Goal: Task Accomplishment & Management: Complete application form

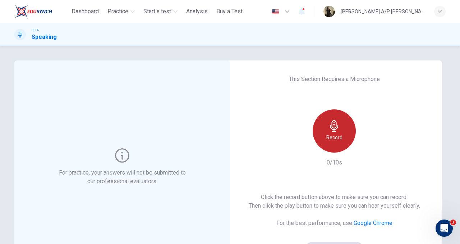
click at [331, 133] on div "Record" at bounding box center [334, 130] width 43 height 43
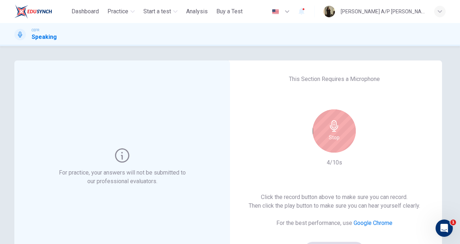
click at [331, 133] on div "Stop" at bounding box center [334, 130] width 43 height 43
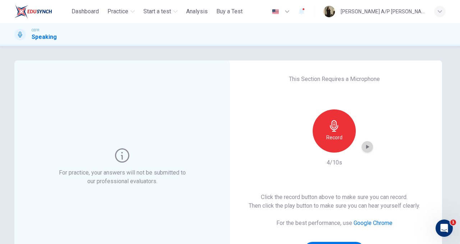
click at [366, 148] on icon "button" at bounding box center [367, 146] width 7 height 7
click at [372, 146] on div "button" at bounding box center [366, 146] width 11 height 11
click at [368, 147] on icon "button" at bounding box center [367, 146] width 3 height 4
click at [368, 147] on icon "button" at bounding box center [367, 146] width 7 height 7
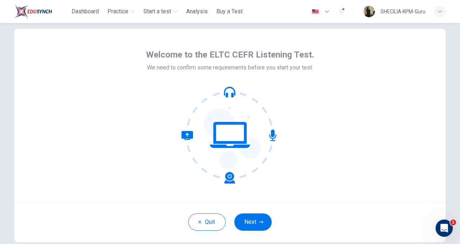
scroll to position [20, 0]
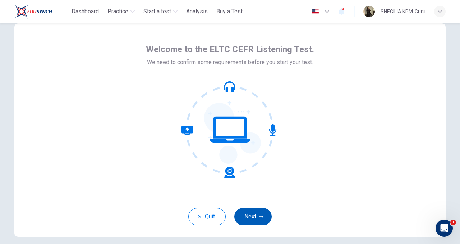
click at [255, 220] on button "Next" at bounding box center [252, 216] width 37 height 17
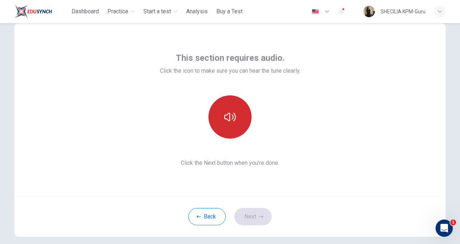
click at [230, 127] on button "button" at bounding box center [229, 116] width 43 height 43
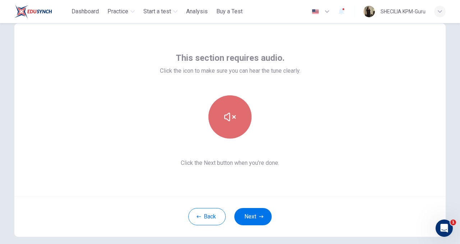
click at [230, 127] on button "button" at bounding box center [229, 116] width 43 height 43
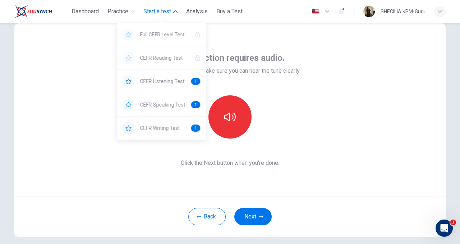
click at [165, 12] on span "Start a test" at bounding box center [157, 11] width 28 height 9
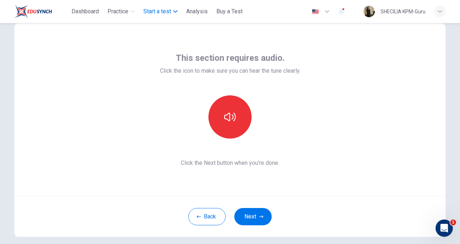
click at [165, 12] on span "Start a test" at bounding box center [157, 11] width 28 height 9
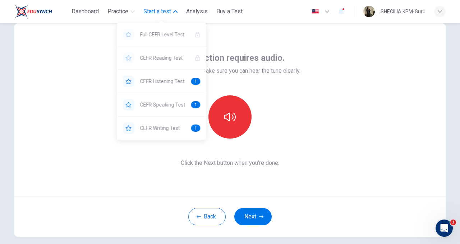
click at [165, 12] on span "Start a test" at bounding box center [157, 11] width 28 height 9
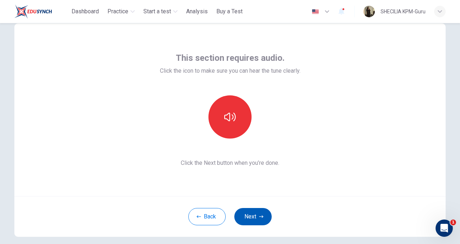
click at [252, 218] on button "Next" at bounding box center [252, 216] width 37 height 17
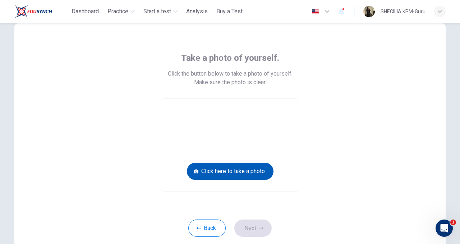
click at [231, 175] on button "Click here to take a photo" at bounding box center [230, 170] width 87 height 17
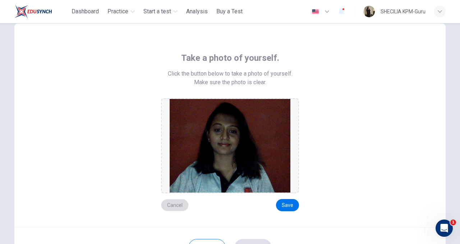
click at [184, 203] on button "Cancel" at bounding box center [175, 205] width 28 height 12
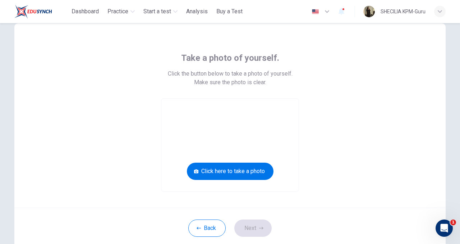
click at [204, 217] on div "Back Next" at bounding box center [229, 227] width 431 height 41
click at [129, 13] on button "Practice" at bounding box center [121, 11] width 33 height 13
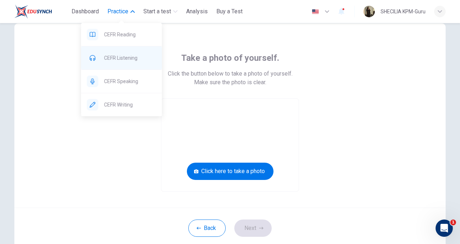
click at [129, 59] on span "CEFR Listening" at bounding box center [130, 58] width 52 height 9
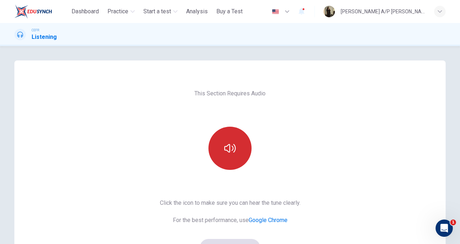
scroll to position [93, 0]
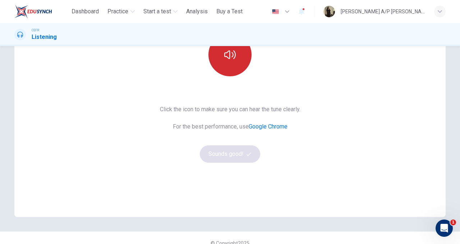
click at [229, 75] on button "button" at bounding box center [229, 54] width 43 height 43
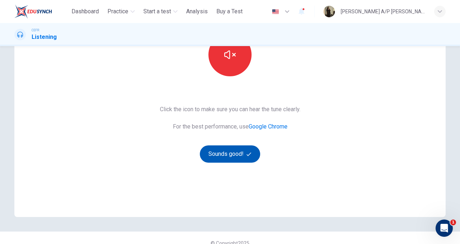
click at [234, 151] on button "Sounds good!" at bounding box center [230, 153] width 60 height 17
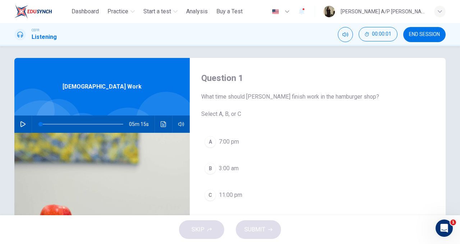
scroll to position [0, 0]
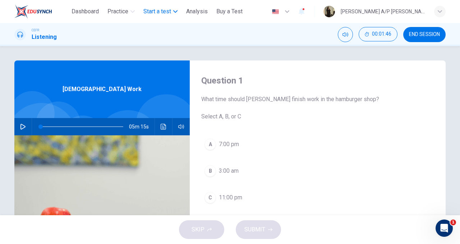
click at [156, 14] on span "Start a test" at bounding box center [157, 11] width 28 height 9
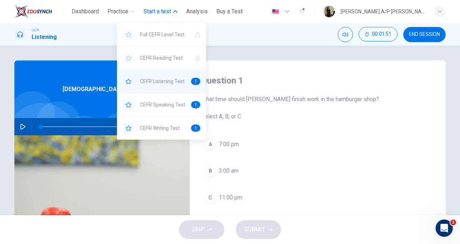
click at [164, 79] on span "CEFR Listening Test" at bounding box center [162, 81] width 45 height 9
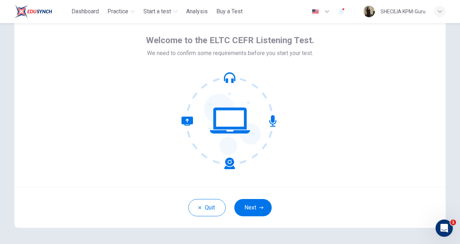
scroll to position [32, 0]
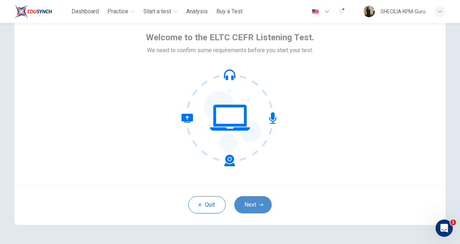
click at [256, 198] on button "Next" at bounding box center [252, 204] width 37 height 17
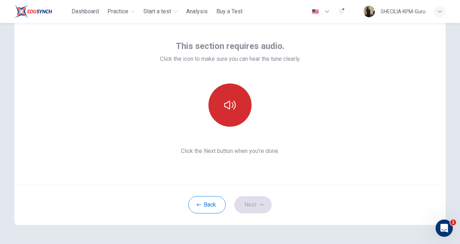
click at [233, 100] on icon "button" at bounding box center [229, 104] width 11 height 11
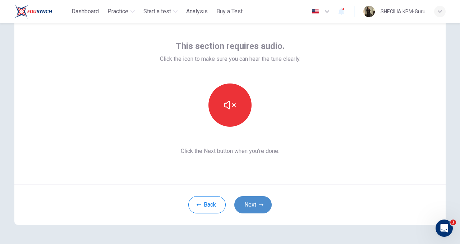
click at [254, 203] on button "Next" at bounding box center [252, 204] width 37 height 17
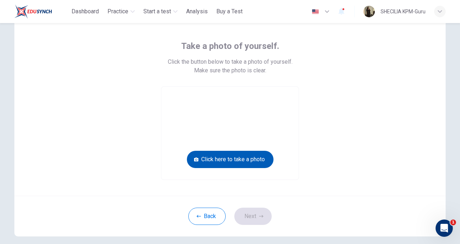
click at [231, 158] on button "Click here to take a photo" at bounding box center [230, 159] width 87 height 17
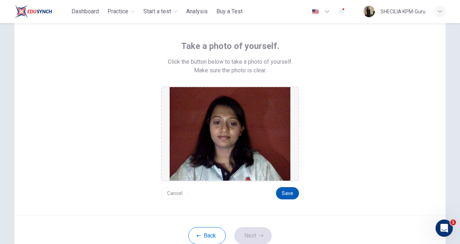
click at [284, 194] on button "Save" at bounding box center [287, 193] width 23 height 12
click at [255, 229] on button "Next" at bounding box center [252, 235] width 37 height 17
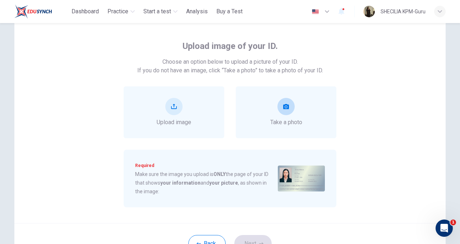
click at [280, 123] on span "Take a photo" at bounding box center [286, 122] width 32 height 9
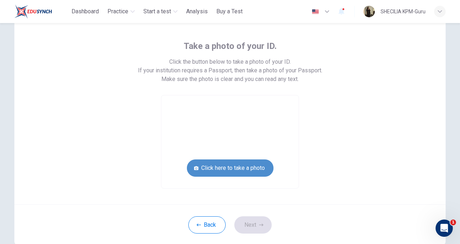
click at [234, 168] on button "Click here to take a photo" at bounding box center [230, 167] width 87 height 17
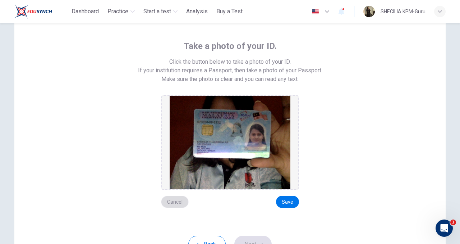
click at [184, 199] on button "Cancel" at bounding box center [175, 201] width 28 height 12
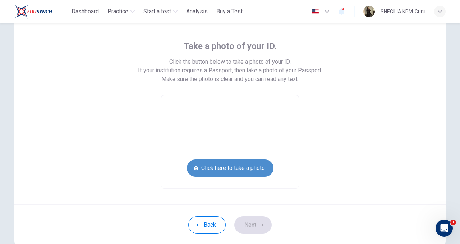
click at [218, 172] on button "Click here to take a photo" at bounding box center [230, 167] width 87 height 17
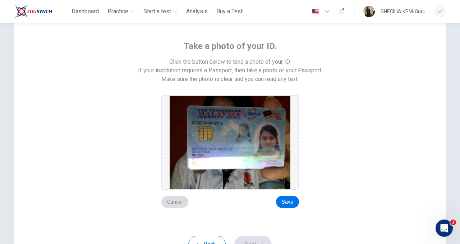
click at [179, 201] on button "Cancel" at bounding box center [175, 201] width 28 height 12
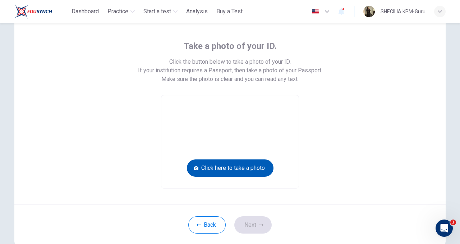
click at [212, 163] on button "Click here to take a photo" at bounding box center [230, 167] width 87 height 17
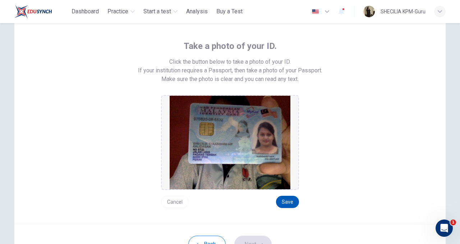
click at [280, 204] on button "Save" at bounding box center [287, 201] width 23 height 12
click at [291, 204] on button "Save" at bounding box center [287, 201] width 23 height 12
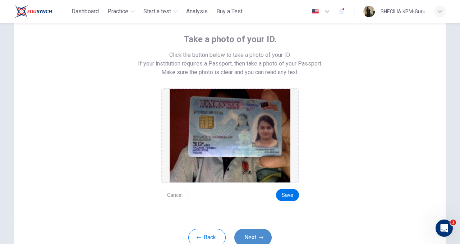
click at [255, 242] on button "Next" at bounding box center [252, 237] width 37 height 17
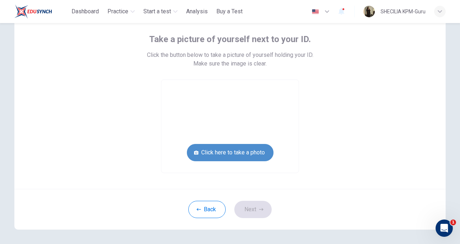
click at [210, 153] on button "Click here to take a photo" at bounding box center [230, 152] width 87 height 17
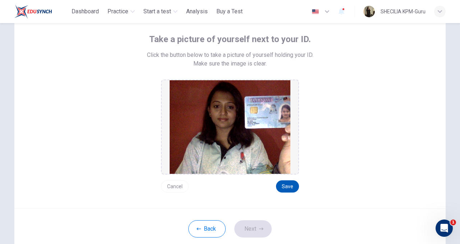
click at [286, 187] on button "Save" at bounding box center [287, 186] width 23 height 12
click at [251, 235] on button "Next" at bounding box center [252, 228] width 37 height 17
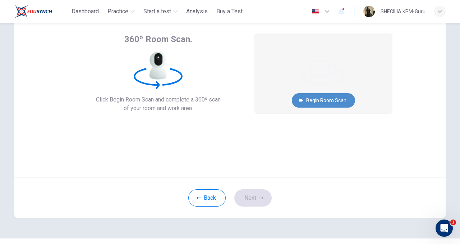
click at [325, 100] on button "Begin Room Scan" at bounding box center [323, 100] width 63 height 14
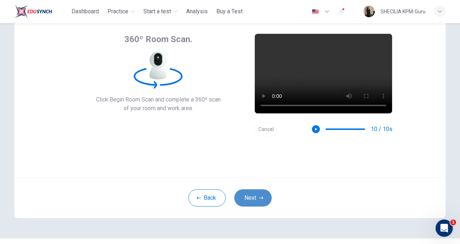
click at [257, 194] on button "Next" at bounding box center [252, 197] width 37 height 17
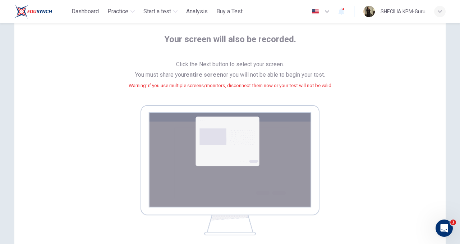
scroll to position [113, 0]
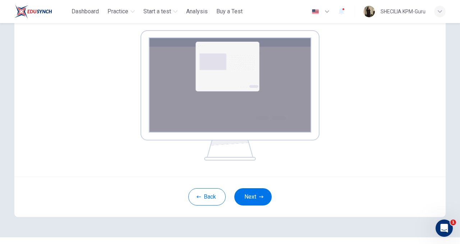
click at [234, 95] on img at bounding box center [229, 95] width 179 height 130
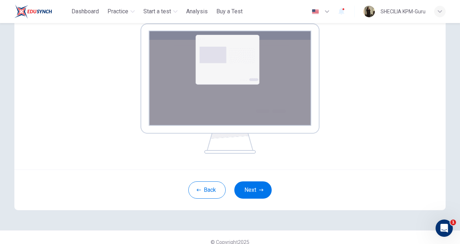
scroll to position [129, 0]
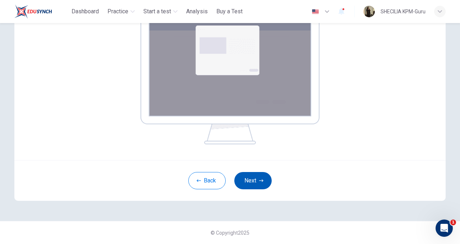
click at [260, 181] on icon "button" at bounding box center [261, 180] width 4 height 4
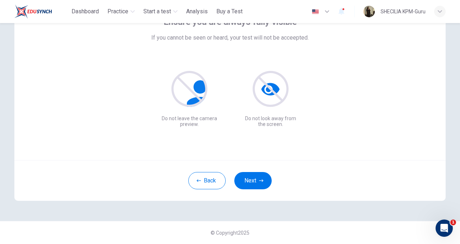
scroll to position [56, 0]
click at [256, 181] on button "Next" at bounding box center [252, 180] width 37 height 17
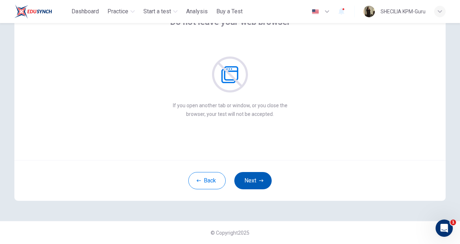
click at [250, 183] on button "Next" at bounding box center [252, 180] width 37 height 17
click at [250, 182] on button "Next" at bounding box center [252, 180] width 37 height 17
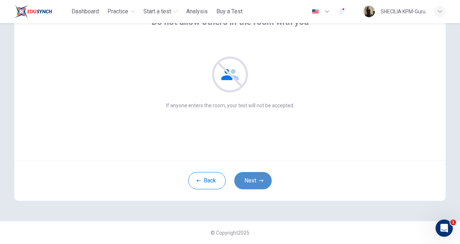
click at [250, 182] on button "Next" at bounding box center [252, 180] width 37 height 17
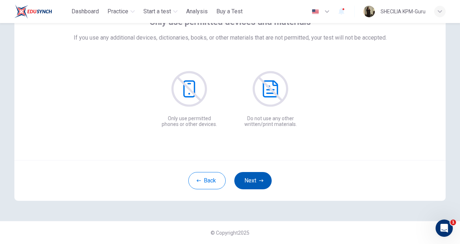
click at [251, 182] on button "Next" at bounding box center [252, 180] width 37 height 17
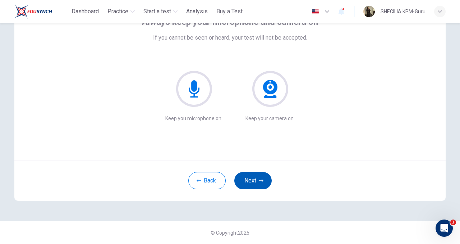
click at [251, 182] on button "Next" at bounding box center [252, 180] width 37 height 17
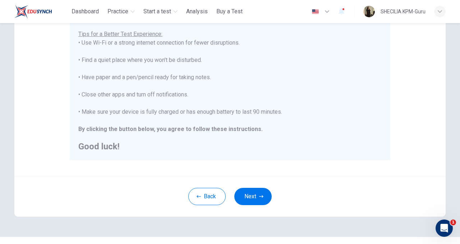
scroll to position [146, 0]
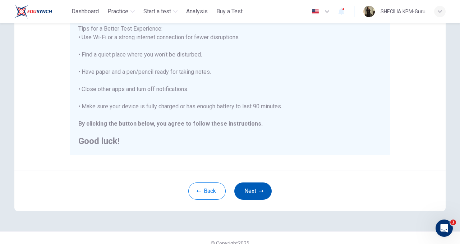
click at [257, 194] on button "Next" at bounding box center [252, 190] width 37 height 17
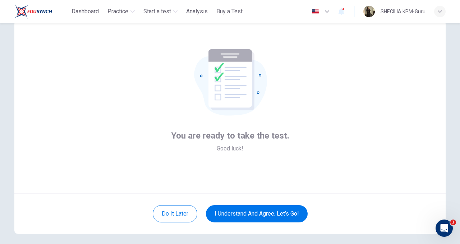
scroll to position [37, 0]
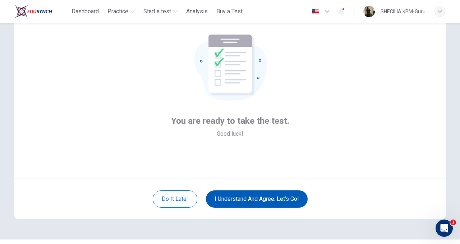
click at [252, 196] on button "I understand and agree. Let’s go!" at bounding box center [257, 198] width 102 height 17
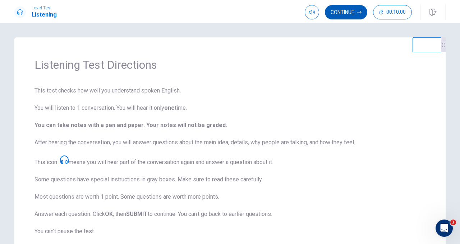
click at [343, 15] on button "Continue" at bounding box center [346, 12] width 42 height 14
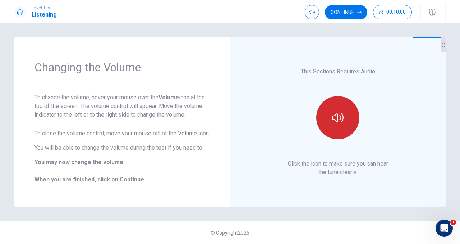
click at [340, 122] on icon "button" at bounding box center [337, 117] width 11 height 11
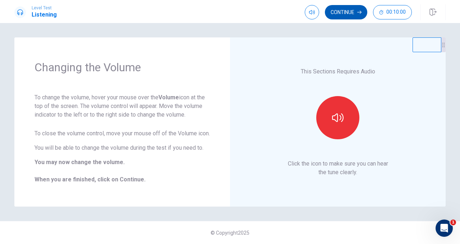
click at [349, 16] on button "Continue" at bounding box center [346, 12] width 42 height 14
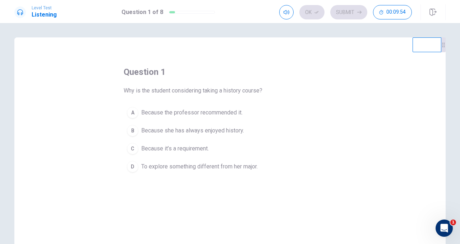
click at [221, 132] on span "Because she has always enjoyed history." at bounding box center [192, 130] width 103 height 9
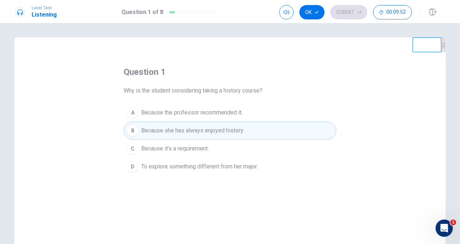
click at [219, 166] on span "To explore something different from her major." at bounding box center [199, 166] width 116 height 9
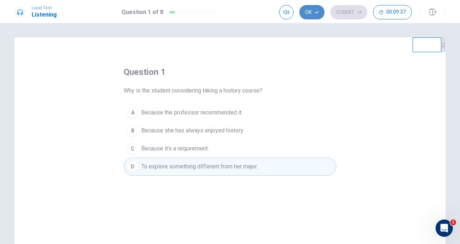
click at [312, 13] on button "Ok" at bounding box center [311, 12] width 25 height 14
click at [346, 15] on button "Submit" at bounding box center [348, 12] width 37 height 14
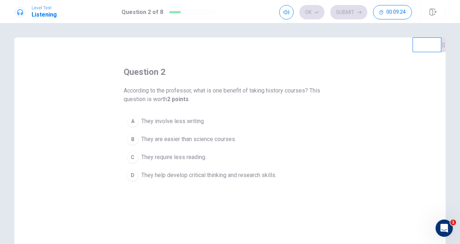
click at [252, 178] on span "They help develop critical thinking and research skills." at bounding box center [208, 175] width 135 height 9
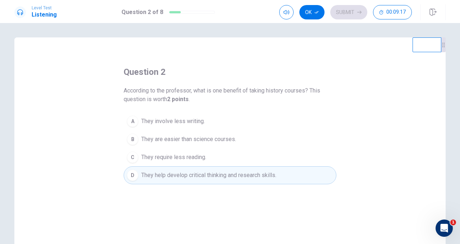
click at [211, 140] on span "They are easier than science courses." at bounding box center [188, 139] width 95 height 9
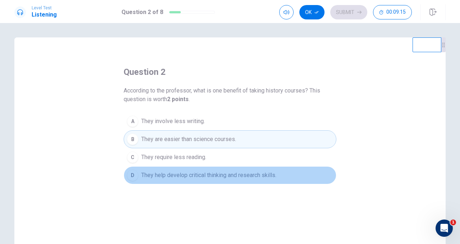
click at [210, 171] on span "They help develop critical thinking and research skills." at bounding box center [208, 175] width 135 height 9
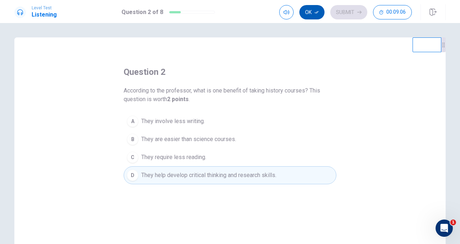
click at [314, 12] on button "Ok" at bounding box center [311, 12] width 25 height 14
click at [346, 14] on button "Submit" at bounding box center [348, 12] width 37 height 14
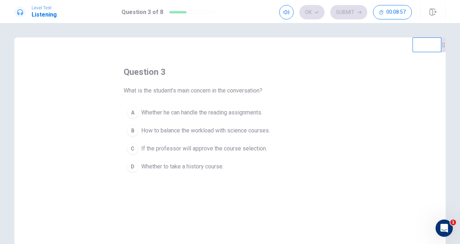
click at [240, 148] on span "If the professor will approve the course selection." at bounding box center [204, 148] width 126 height 9
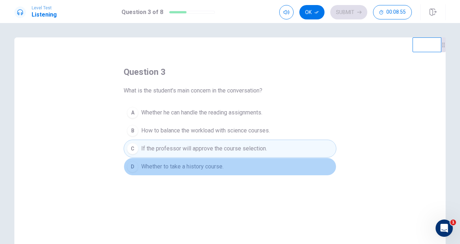
click at [218, 167] on span "Whether to take a history course." at bounding box center [182, 166] width 82 height 9
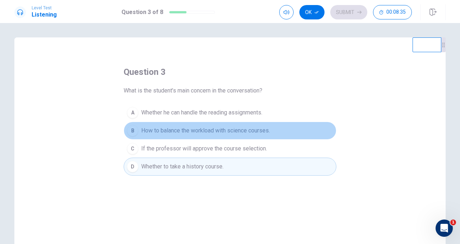
click at [209, 129] on span "How to balance the workload with science courses." at bounding box center [205, 130] width 129 height 9
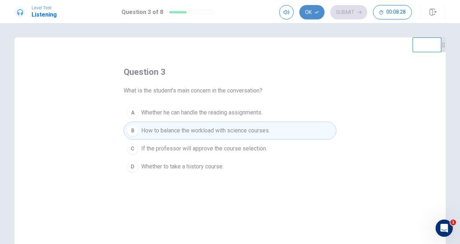
click at [310, 9] on button "Ok" at bounding box center [311, 12] width 25 height 14
click at [350, 15] on button "Submit" at bounding box center [348, 12] width 37 height 14
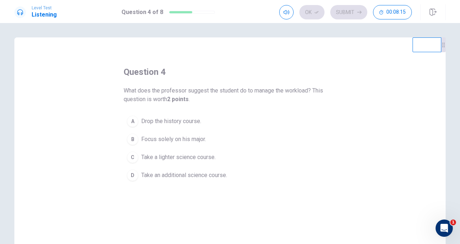
click at [193, 161] on button "C Take a lighter science course." at bounding box center [230, 157] width 213 height 18
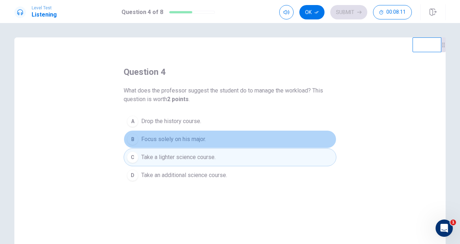
click at [198, 143] on span "Focus solely on his major." at bounding box center [173, 139] width 65 height 9
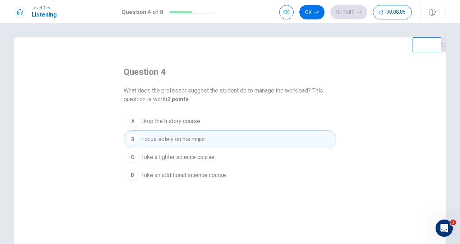
click at [201, 156] on span "Take a lighter science course." at bounding box center [178, 157] width 74 height 9
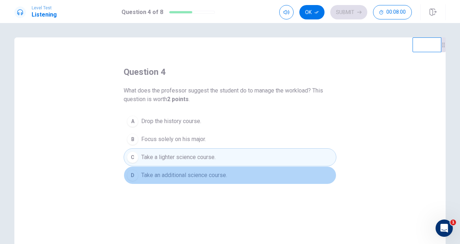
click at [220, 174] on span "Take an additional science course." at bounding box center [184, 175] width 86 height 9
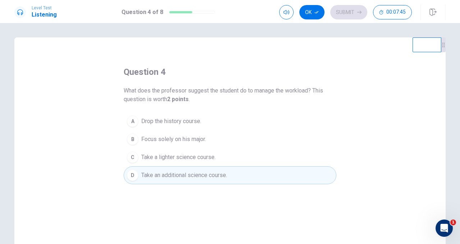
click at [200, 151] on button "C Take a lighter science course." at bounding box center [230, 157] width 213 height 18
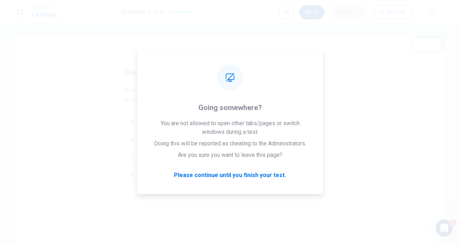
click at [309, 14] on button "Ok" at bounding box center [311, 12] width 25 height 14
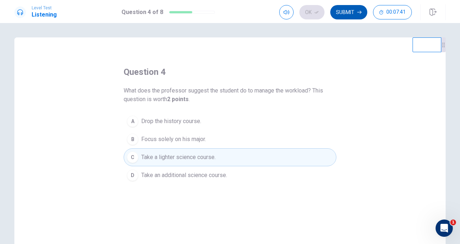
click at [362, 12] on button "Submit" at bounding box center [348, 12] width 37 height 14
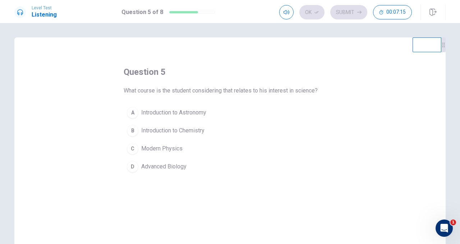
click at [179, 115] on span "Introduction to Astronomy" at bounding box center [173, 112] width 65 height 9
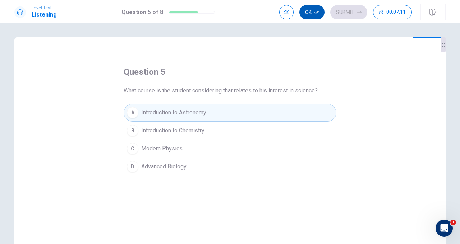
click at [308, 17] on button "Ok" at bounding box center [311, 12] width 25 height 14
click at [351, 14] on button "Submit" at bounding box center [348, 12] width 37 height 14
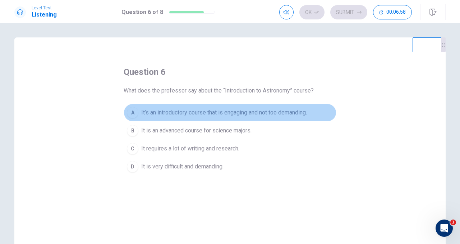
click at [238, 111] on span "It’s an introductory course that is engaging and not too demanding." at bounding box center [224, 112] width 166 height 9
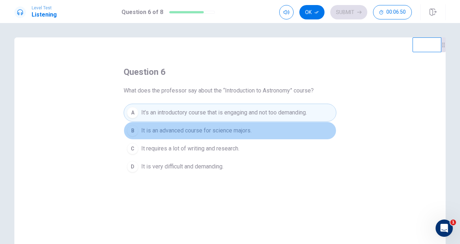
click at [232, 132] on span "It is an advanced course for science majors." at bounding box center [196, 130] width 110 height 9
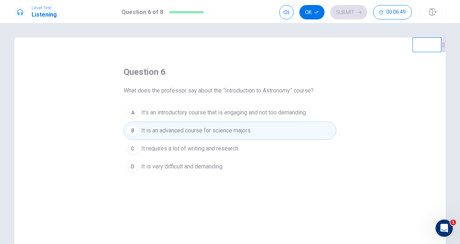
click at [226, 115] on span "It’s an introductory course that is engaging and not too demanding." at bounding box center [224, 112] width 166 height 9
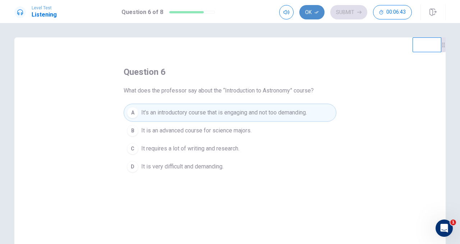
click at [307, 13] on button "Ok" at bounding box center [311, 12] width 25 height 14
click at [345, 13] on button "Submit" at bounding box center [348, 12] width 37 height 14
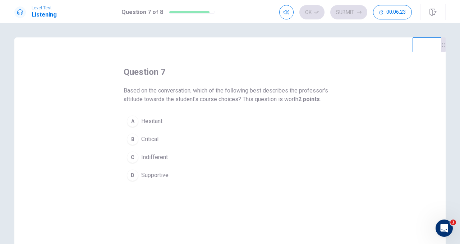
click at [160, 178] on span "Supportive" at bounding box center [154, 175] width 27 height 9
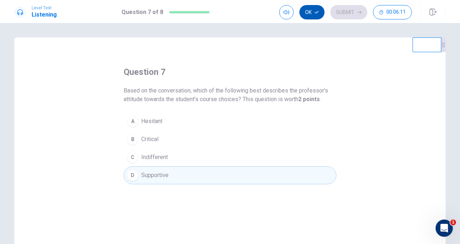
click at [307, 16] on button "Ok" at bounding box center [311, 12] width 25 height 14
click at [354, 16] on button "Submit" at bounding box center [348, 12] width 37 height 14
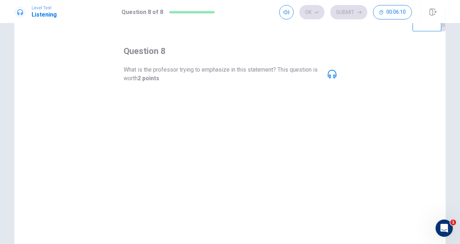
scroll to position [8, 0]
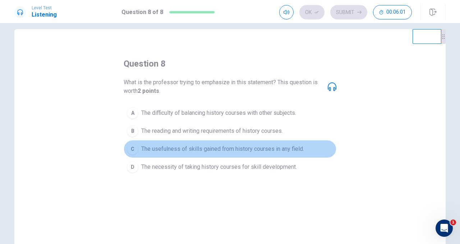
click at [262, 147] on span "The usefulness of skills gained from history courses in any field." at bounding box center [222, 148] width 163 height 9
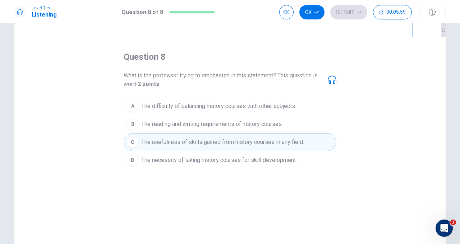
scroll to position [4, 0]
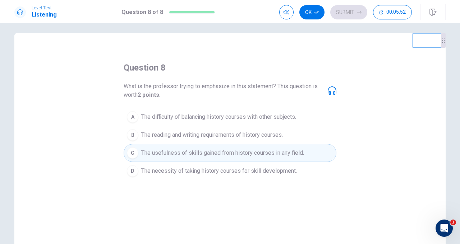
click at [330, 95] on div "What is the professor trying to emphasize in this statement? This question is w…" at bounding box center [230, 90] width 213 height 17
click at [335, 89] on icon at bounding box center [332, 90] width 9 height 9
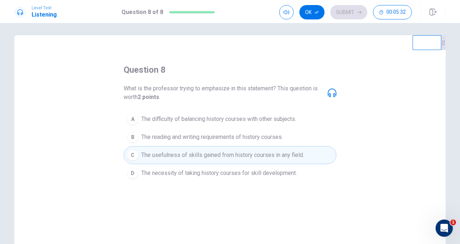
scroll to position [0, 0]
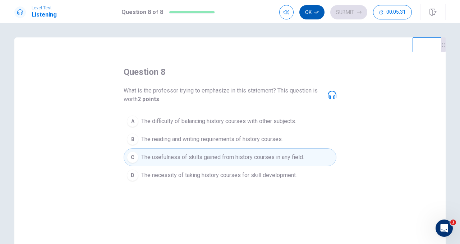
click at [312, 13] on button "Ok" at bounding box center [311, 12] width 25 height 14
click at [343, 15] on button "Submit" at bounding box center [348, 12] width 37 height 14
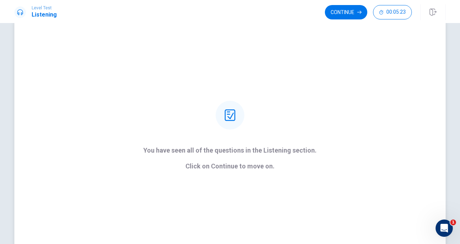
scroll to position [15, 0]
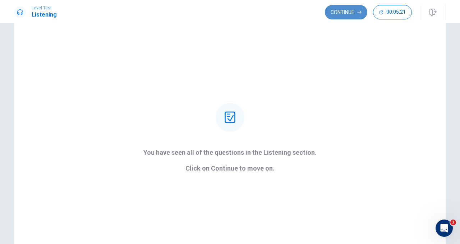
click at [347, 12] on button "Continue" at bounding box center [346, 12] width 42 height 14
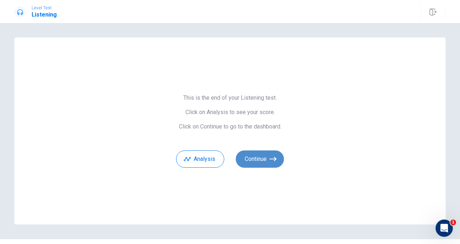
click at [266, 156] on button "Continue" at bounding box center [260, 158] width 48 height 17
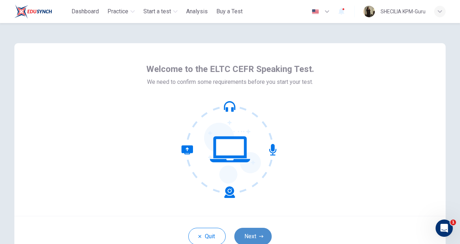
click at [245, 239] on button "Next" at bounding box center [252, 235] width 37 height 17
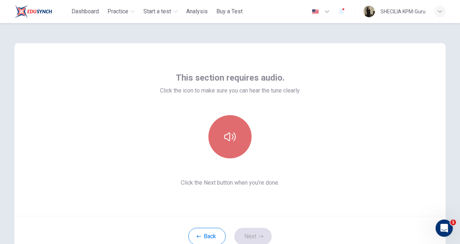
click at [230, 126] on button "button" at bounding box center [229, 136] width 43 height 43
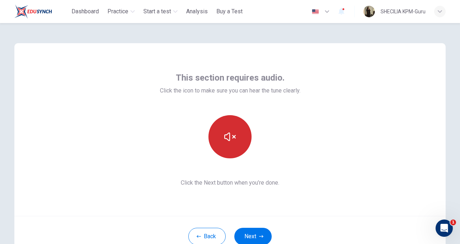
click at [233, 134] on icon "button" at bounding box center [229, 136] width 11 height 11
click at [244, 167] on div "This section requires audio. Click the icon to make sure you can hear the tune …" at bounding box center [230, 129] width 140 height 115
click at [223, 127] on button "button" at bounding box center [229, 136] width 43 height 43
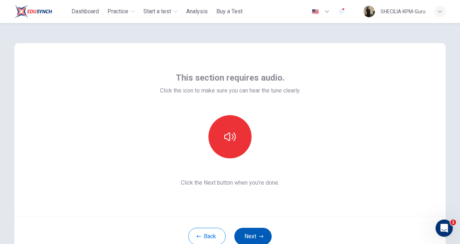
click at [257, 238] on button "Next" at bounding box center [252, 235] width 37 height 17
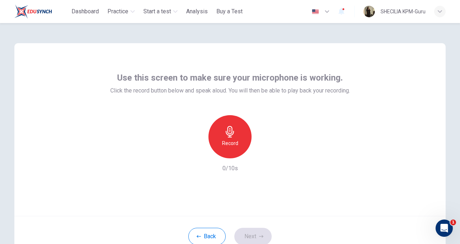
click at [228, 139] on h6 "Record" at bounding box center [230, 143] width 16 height 9
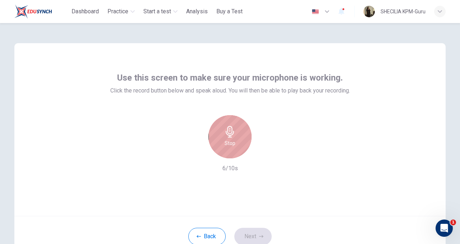
click at [228, 139] on h6 "Stop" at bounding box center [230, 143] width 11 height 9
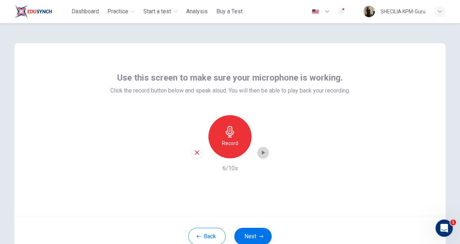
click at [264, 153] on icon "button" at bounding box center [262, 152] width 7 height 7
click at [254, 233] on button "Next" at bounding box center [252, 235] width 37 height 17
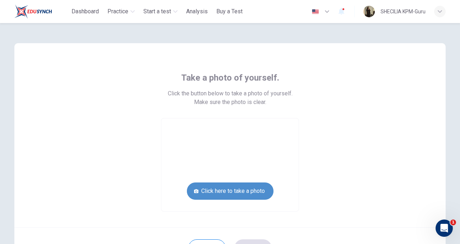
click at [231, 190] on button "Click here to take a photo" at bounding box center [230, 190] width 87 height 17
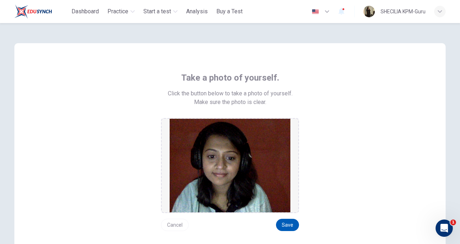
click at [283, 223] on button "Save" at bounding box center [287, 224] width 23 height 12
click at [288, 222] on button "Save" at bounding box center [287, 224] width 23 height 12
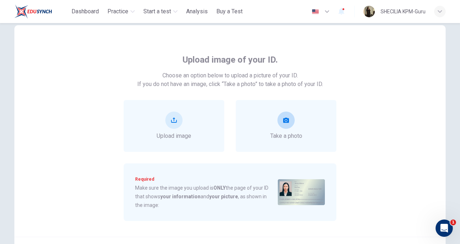
click at [285, 128] on button "take photo" at bounding box center [285, 119] width 17 height 17
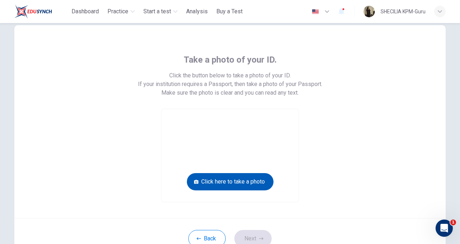
click at [232, 183] on button "Click here to take a photo" at bounding box center [230, 181] width 87 height 17
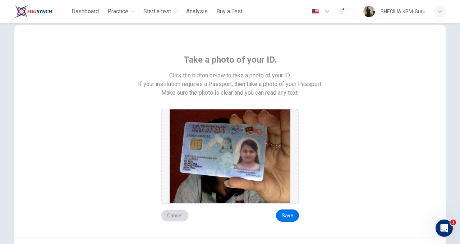
click at [180, 212] on button "Cancel" at bounding box center [175, 215] width 28 height 12
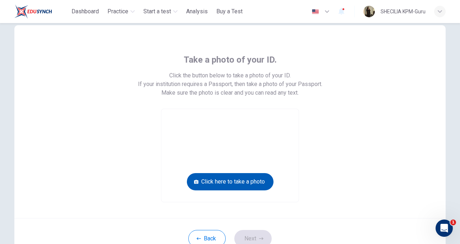
click at [228, 181] on button "Click here to take a photo" at bounding box center [230, 181] width 87 height 17
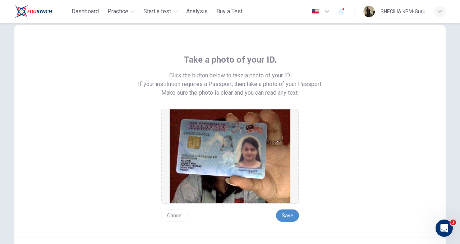
click at [286, 214] on button "Save" at bounding box center [287, 215] width 23 height 12
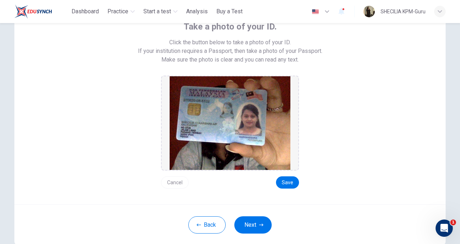
scroll to position [57, 0]
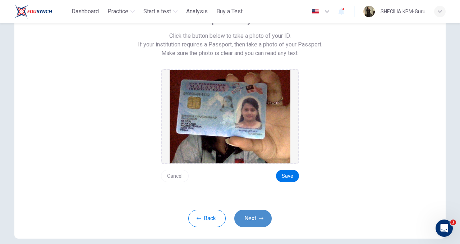
click at [249, 220] on button "Next" at bounding box center [252, 217] width 37 height 17
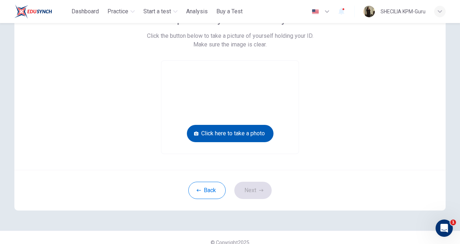
click at [232, 134] on button "Click here to take a photo" at bounding box center [230, 133] width 87 height 17
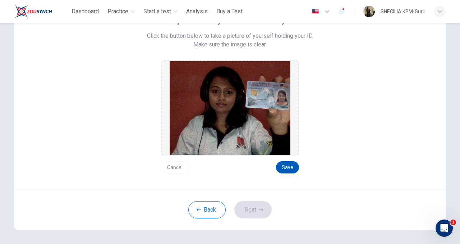
click at [290, 163] on button "Save" at bounding box center [287, 167] width 23 height 12
click at [259, 202] on button "Next" at bounding box center [252, 209] width 37 height 17
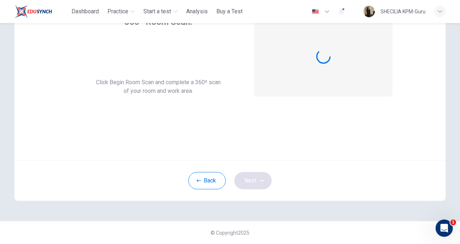
scroll to position [56, 0]
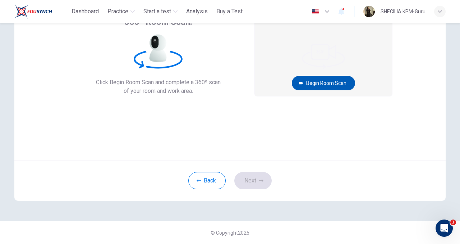
click at [312, 82] on button "Begin Room Scan" at bounding box center [323, 83] width 63 height 14
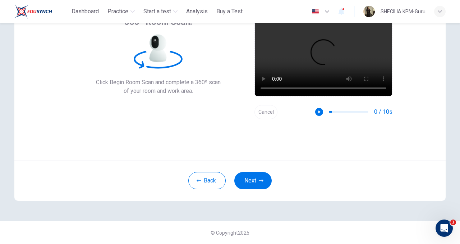
scroll to position [21, 0]
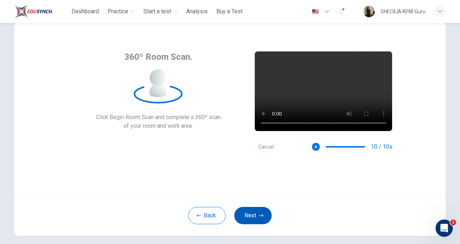
click at [251, 213] on button "Next" at bounding box center [252, 215] width 37 height 17
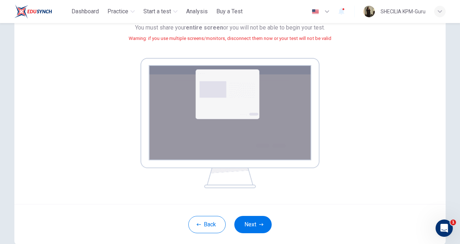
scroll to position [89, 0]
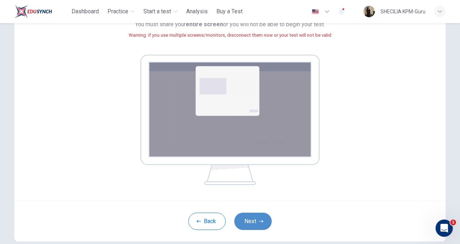
click at [258, 225] on button "Next" at bounding box center [252, 220] width 37 height 17
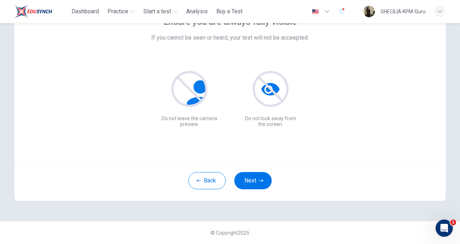
scroll to position [41, 0]
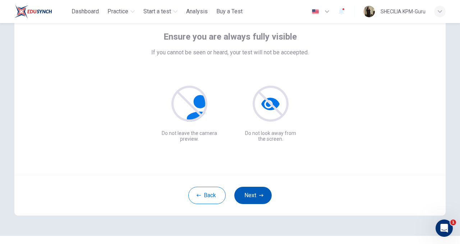
click at [255, 194] on button "Next" at bounding box center [252, 194] width 37 height 17
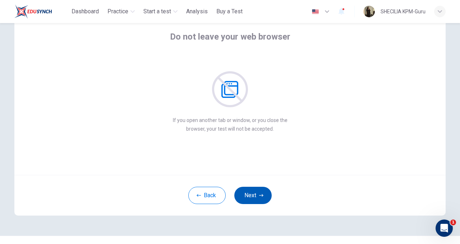
click at [255, 194] on button "Next" at bounding box center [252, 194] width 37 height 17
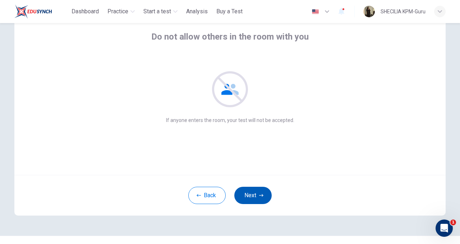
click at [255, 194] on button "Next" at bounding box center [252, 194] width 37 height 17
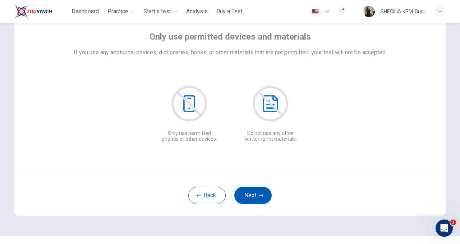
click at [255, 194] on button "Next" at bounding box center [252, 194] width 37 height 17
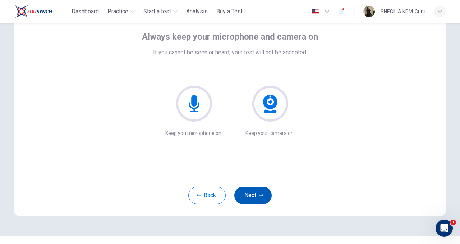
click at [255, 194] on button "Next" at bounding box center [252, 194] width 37 height 17
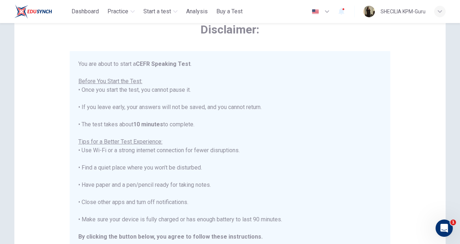
click at [255, 194] on div "You are about to start a CEFR Speaking Test . Before You Start the Test: • Once…" at bounding box center [229, 159] width 303 height 198
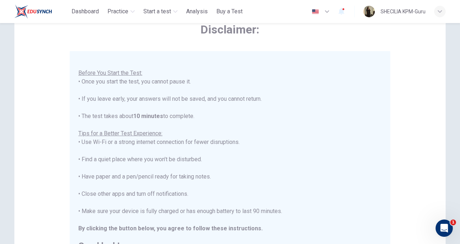
scroll to position [156, 0]
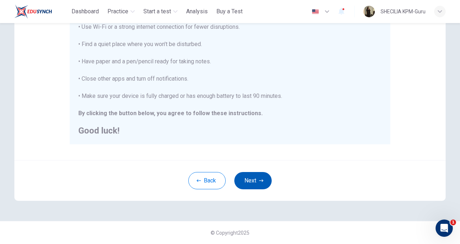
click at [253, 182] on button "Next" at bounding box center [252, 180] width 37 height 17
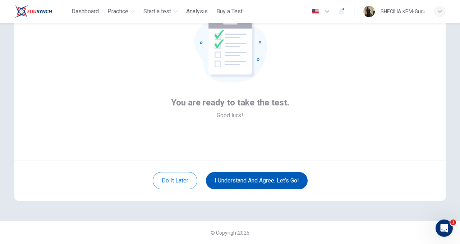
scroll to position [56, 0]
click at [253, 182] on button "I understand and agree. Let’s go!" at bounding box center [257, 180] width 102 height 17
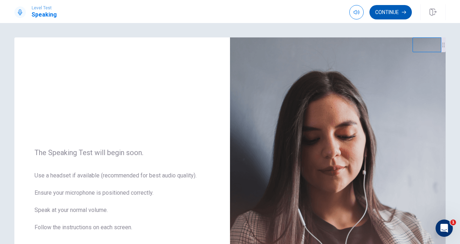
click at [396, 10] on button "Continue" at bounding box center [390, 12] width 42 height 14
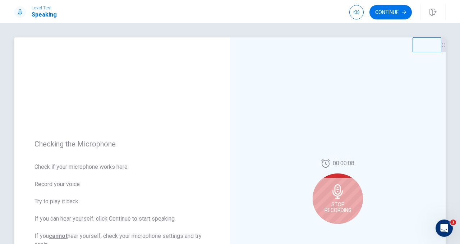
scroll to position [38, 0]
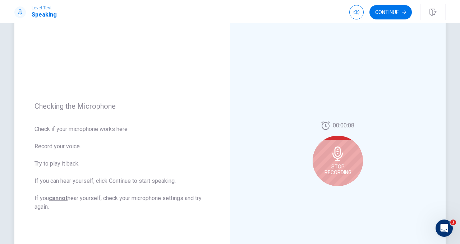
click at [321, 164] on div "Stop Recording" at bounding box center [338, 160] width 50 height 50
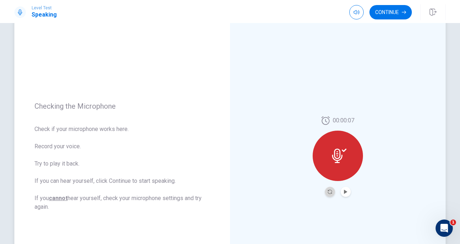
click at [327, 193] on button "Record Again" at bounding box center [330, 191] width 10 height 10
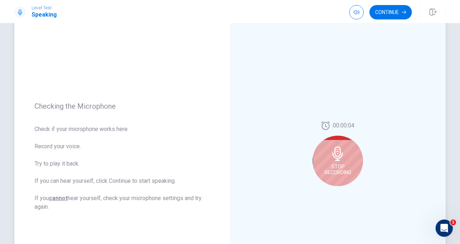
click at [340, 161] on div "Stop Recording" at bounding box center [338, 160] width 50 height 50
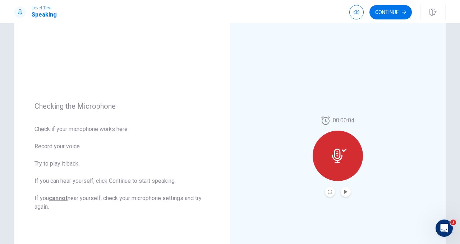
click at [346, 195] on button "Play Audio" at bounding box center [346, 191] width 10 height 10
click at [330, 190] on icon "Record Again" at bounding box center [330, 191] width 4 height 4
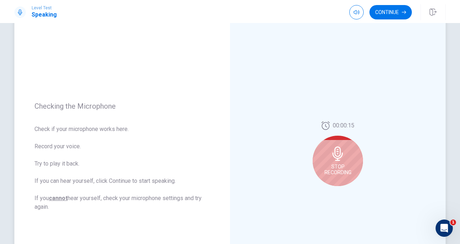
click at [337, 166] on span "Stop Recording" at bounding box center [337, 168] width 27 height 11
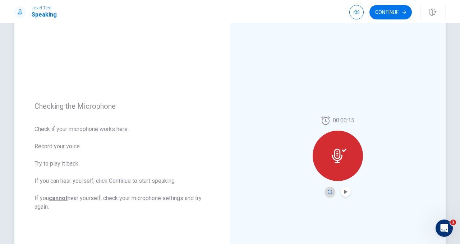
click at [330, 192] on icon "Record Again" at bounding box center [330, 191] width 4 height 4
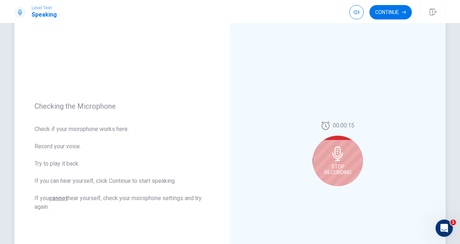
click at [338, 157] on icon at bounding box center [337, 153] width 10 height 14
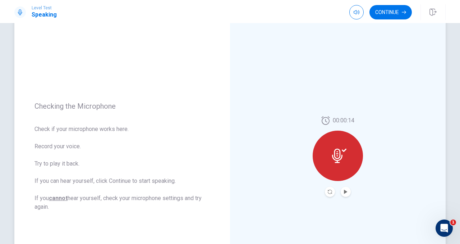
click at [326, 196] on div at bounding box center [338, 191] width 26 height 10
click at [330, 190] on icon "Record Again" at bounding box center [330, 191] width 4 height 4
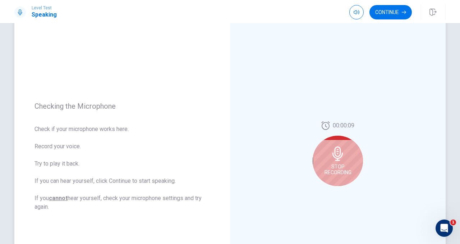
click at [341, 168] on span "Stop Recording" at bounding box center [337, 168] width 27 height 11
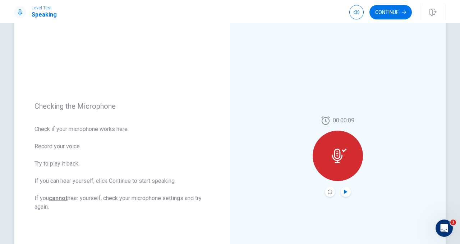
click at [345, 192] on icon "Play Audio" at bounding box center [345, 191] width 3 height 4
click at [330, 192] on icon "Record Again" at bounding box center [330, 191] width 4 height 4
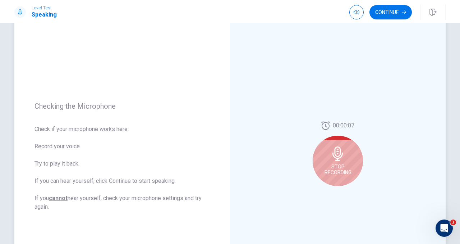
click at [341, 162] on div "Stop Recording" at bounding box center [338, 160] width 50 height 50
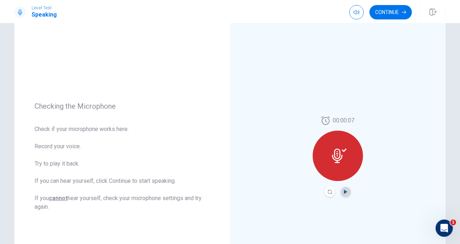
click at [346, 193] on icon "Play Audio" at bounding box center [346, 191] width 4 height 4
click at [329, 189] on icon "Record Again" at bounding box center [330, 191] width 4 height 4
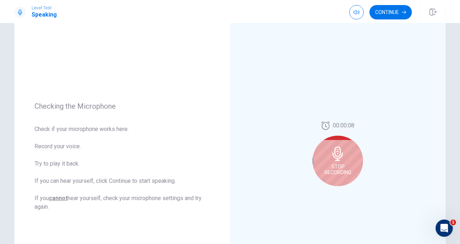
click at [338, 155] on icon at bounding box center [337, 153] width 10 height 14
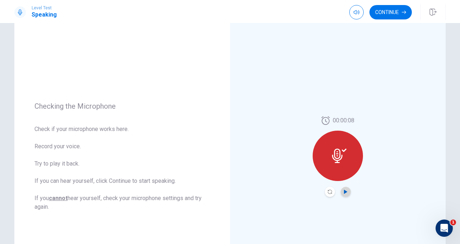
click at [345, 190] on icon "Play Audio" at bounding box center [345, 191] width 3 height 4
click at [326, 192] on button "Record Again" at bounding box center [330, 191] width 10 height 10
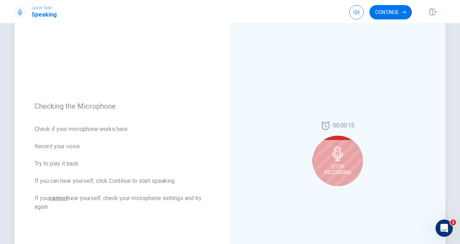
click at [319, 168] on div "Stop Recording" at bounding box center [338, 160] width 50 height 50
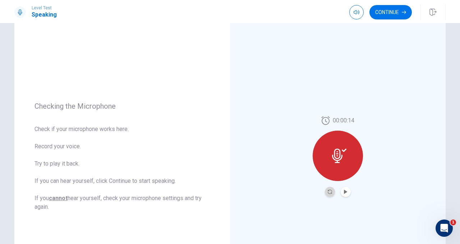
click at [332, 190] on button "Record Again" at bounding box center [330, 191] width 10 height 10
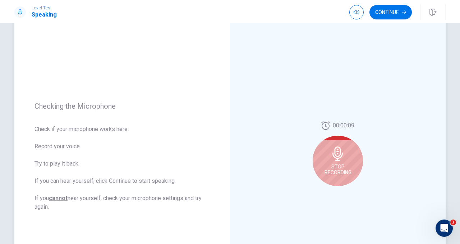
click at [327, 166] on span "Stop Recording" at bounding box center [337, 168] width 27 height 11
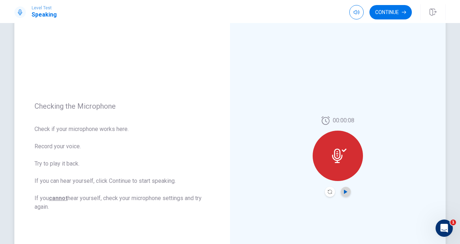
click at [346, 190] on icon "Play Audio" at bounding box center [346, 191] width 4 height 4
click at [331, 192] on icon "Record Again" at bounding box center [330, 191] width 4 height 4
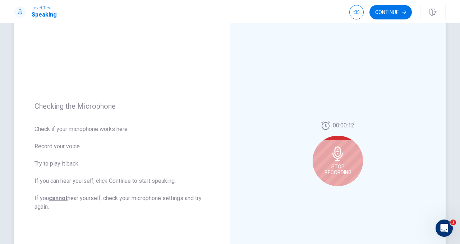
click at [337, 164] on span "Stop Recording" at bounding box center [337, 168] width 27 height 11
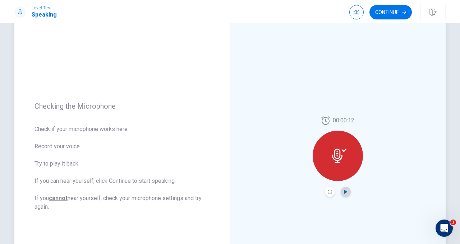
click at [347, 192] on icon "Play Audio" at bounding box center [345, 191] width 3 height 4
click at [326, 192] on button "Record Again" at bounding box center [330, 191] width 10 height 10
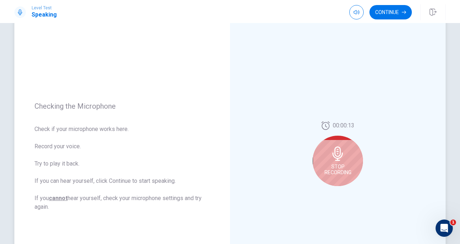
click at [337, 160] on icon at bounding box center [337, 153] width 10 height 14
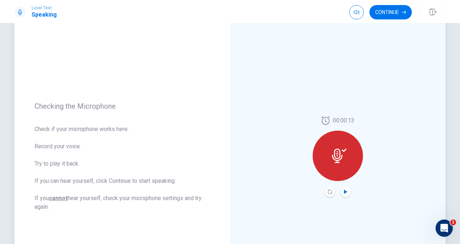
click at [344, 192] on icon "Play Audio" at bounding box center [345, 191] width 3 height 4
click at [329, 192] on icon "Record Again" at bounding box center [330, 191] width 4 height 4
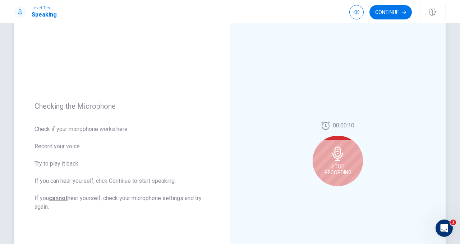
click at [333, 168] on span "Stop Recording" at bounding box center [337, 168] width 27 height 11
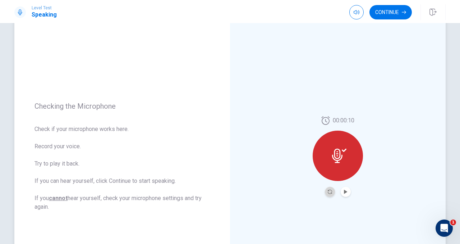
click at [333, 192] on button "Record Again" at bounding box center [330, 191] width 10 height 10
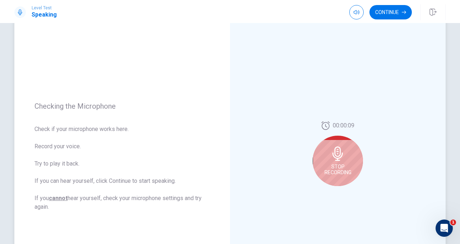
click at [336, 171] on span "Stop Recording" at bounding box center [337, 168] width 27 height 11
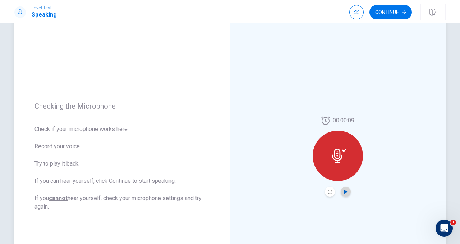
click at [344, 189] on icon "Play Audio" at bounding box center [346, 191] width 4 height 4
click at [331, 191] on icon "Record Again" at bounding box center [330, 191] width 4 height 4
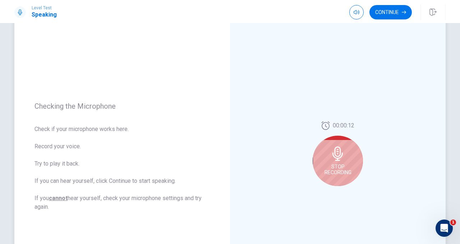
click at [335, 172] on span "Stop Recording" at bounding box center [337, 168] width 27 height 11
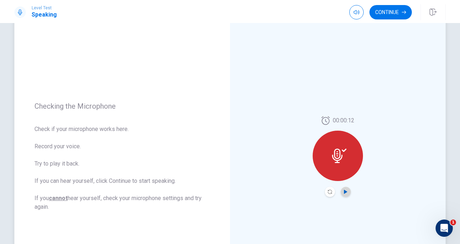
click at [346, 193] on icon "Play Audio" at bounding box center [346, 191] width 4 height 4
click at [330, 194] on button "Record Again" at bounding box center [330, 191] width 10 height 10
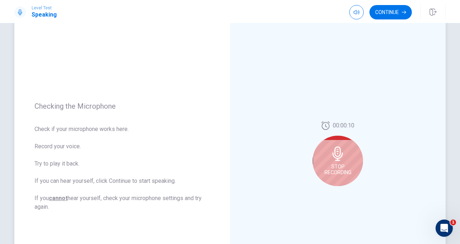
click at [335, 170] on span "Stop Recording" at bounding box center [337, 168] width 27 height 11
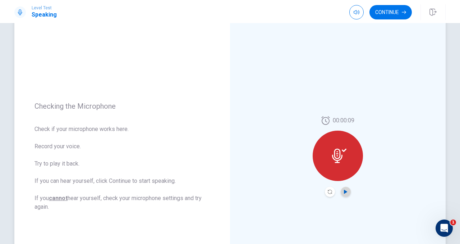
click at [344, 192] on icon "Play Audio" at bounding box center [345, 191] width 3 height 4
click at [330, 194] on button "Record Again" at bounding box center [330, 191] width 10 height 10
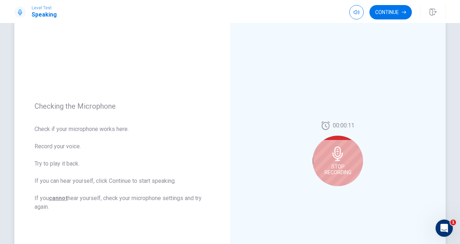
click at [336, 178] on div "Stop Recording" at bounding box center [338, 160] width 50 height 50
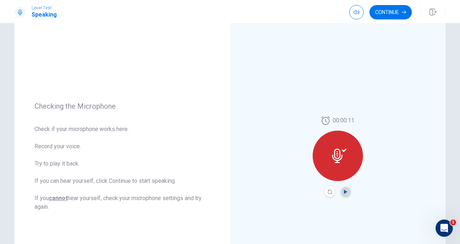
click at [346, 190] on icon "Play Audio" at bounding box center [346, 191] width 4 height 4
click at [330, 192] on icon "Record Again" at bounding box center [330, 191] width 4 height 4
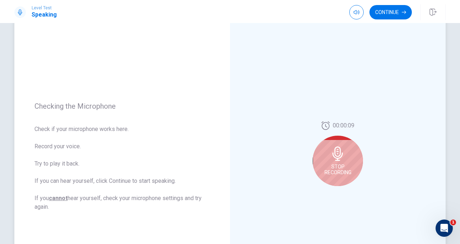
click at [341, 162] on div "Stop Recording" at bounding box center [338, 160] width 50 height 50
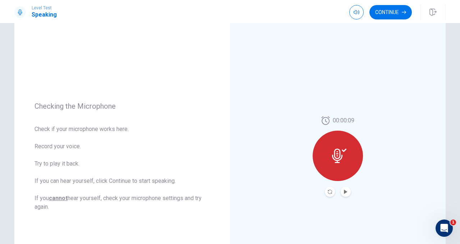
click at [344, 188] on button "Play Audio" at bounding box center [346, 191] width 10 height 10
click at [330, 192] on icon "Record Again" at bounding box center [330, 191] width 4 height 4
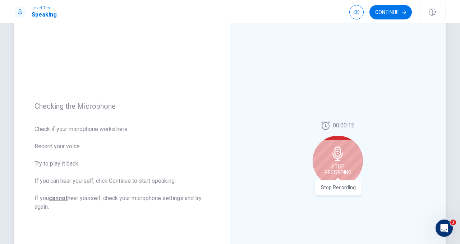
click at [333, 170] on span "Stop Recording" at bounding box center [337, 168] width 27 height 11
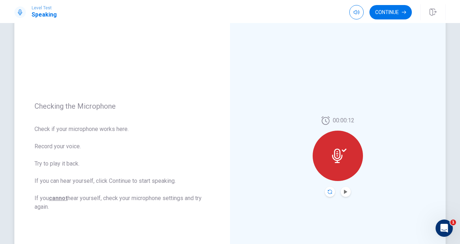
click at [330, 193] on icon "Record Again" at bounding box center [330, 191] width 4 height 4
click at [336, 165] on div at bounding box center [338, 155] width 50 height 50
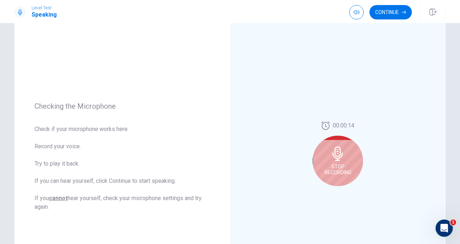
click at [336, 166] on span "Stop Recording" at bounding box center [337, 168] width 27 height 11
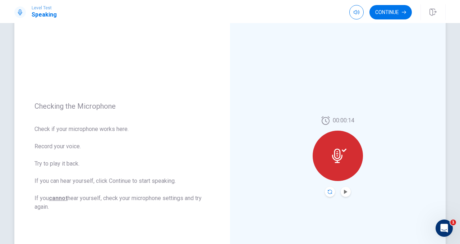
click at [331, 190] on icon "Record Again" at bounding box center [330, 191] width 4 height 4
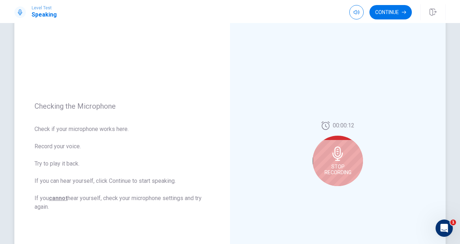
click at [335, 172] on span "Stop Recording" at bounding box center [337, 168] width 27 height 11
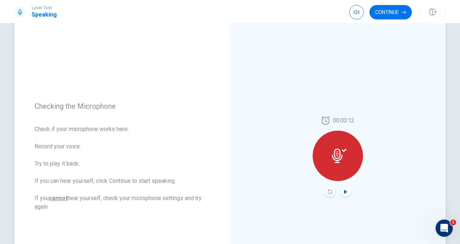
click at [345, 191] on icon "Play Audio" at bounding box center [345, 191] width 3 height 4
click at [330, 192] on icon "Record Again" at bounding box center [330, 191] width 4 height 4
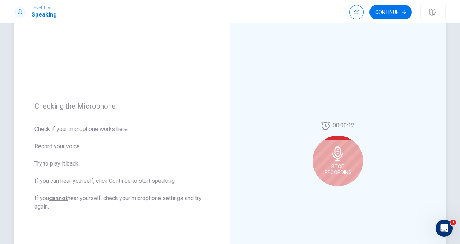
click at [340, 155] on icon at bounding box center [337, 153] width 10 height 14
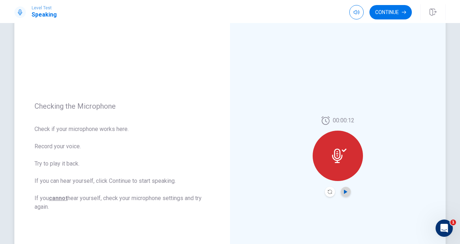
click at [344, 191] on icon "Play Audio" at bounding box center [345, 191] width 3 height 4
click at [348, 153] on div at bounding box center [338, 155] width 50 height 50
click at [327, 194] on button "Record Again" at bounding box center [330, 191] width 10 height 10
click at [341, 162] on icon at bounding box center [339, 155] width 14 height 14
click at [328, 188] on button "Record Again" at bounding box center [330, 191] width 10 height 10
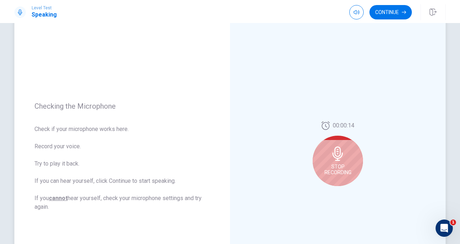
click at [336, 163] on div "Stop Recording" at bounding box center [338, 160] width 50 height 50
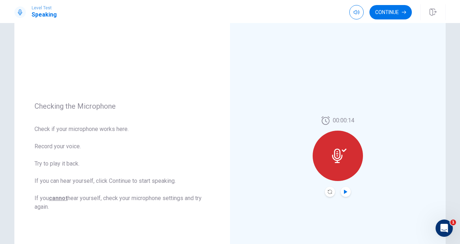
click at [344, 193] on icon "Play Audio" at bounding box center [345, 191] width 3 height 4
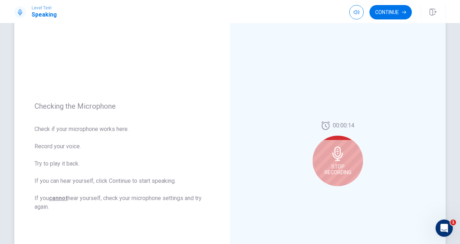
click at [341, 155] on icon at bounding box center [337, 153] width 10 height 14
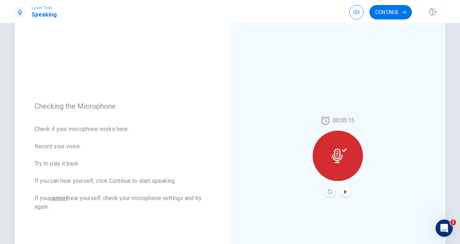
click at [332, 192] on icon "Record Again" at bounding box center [330, 191] width 4 height 4
click at [338, 165] on div at bounding box center [338, 155] width 50 height 50
click at [345, 193] on icon "Play Audio" at bounding box center [346, 191] width 4 height 4
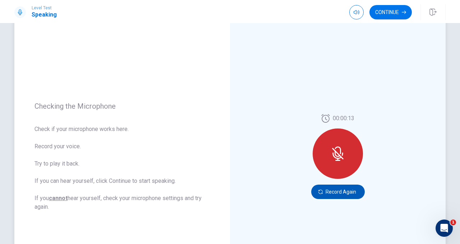
click at [333, 190] on button "Record Again" at bounding box center [338, 191] width 54 height 14
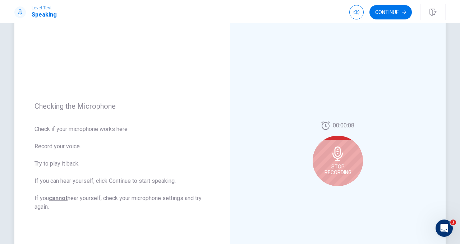
click at [341, 162] on div "Stop Recording" at bounding box center [338, 160] width 50 height 50
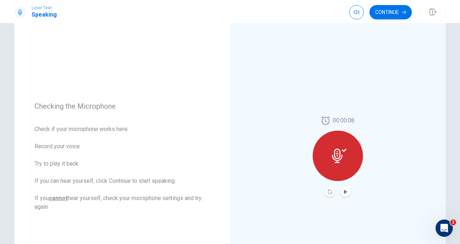
click at [346, 194] on button "Play Audio" at bounding box center [346, 191] width 10 height 10
click at [345, 208] on div "Pause Audio" at bounding box center [346, 209] width 40 height 14
click at [344, 191] on icon "Pause Audio" at bounding box center [346, 191] width 4 height 4
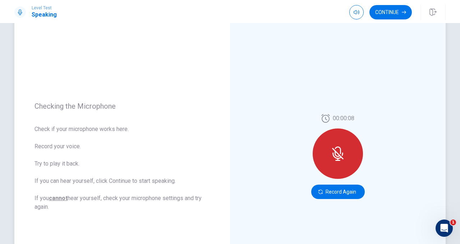
click at [326, 126] on div "00:00:08" at bounding box center [338, 149] width 50 height 70
click at [331, 191] on button "Record Again" at bounding box center [338, 191] width 54 height 14
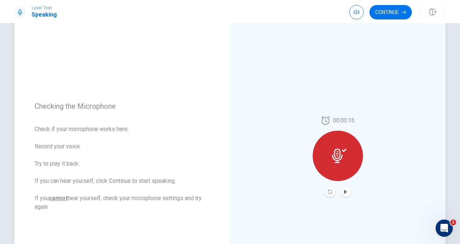
click at [340, 166] on div at bounding box center [338, 155] width 50 height 50
click at [345, 191] on icon "Play Audio" at bounding box center [345, 191] width 3 height 4
click at [345, 191] on icon "Pause Audio" at bounding box center [346, 191] width 4 height 4
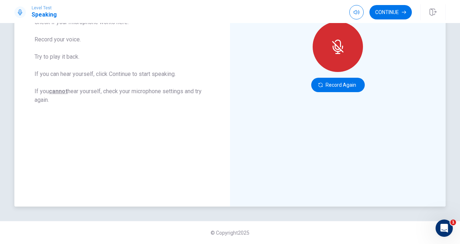
scroll to position [0, 0]
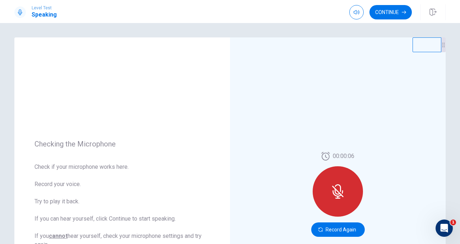
click at [344, 185] on icon at bounding box center [338, 191] width 14 height 14
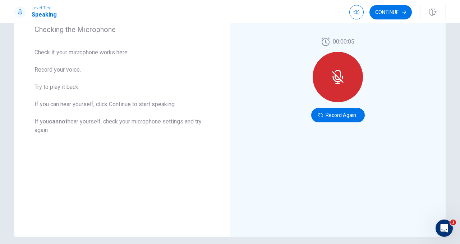
scroll to position [144, 0]
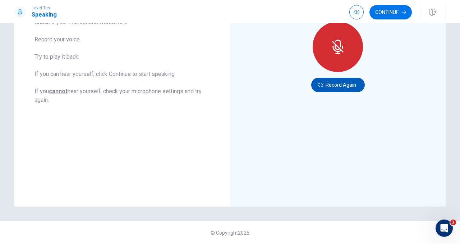
click at [330, 89] on button "Record Again" at bounding box center [338, 85] width 54 height 14
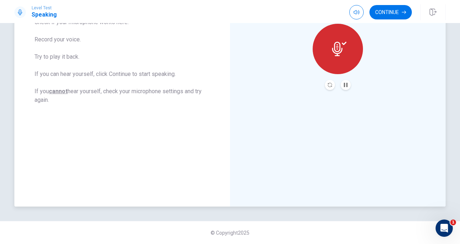
scroll to position [87, 0]
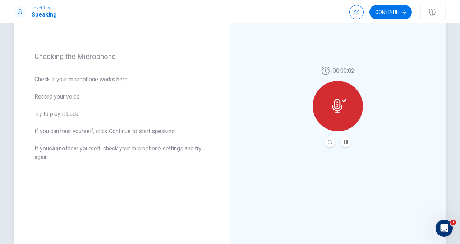
click at [353, 101] on div at bounding box center [338, 106] width 50 height 50
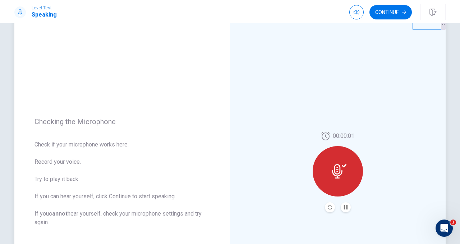
scroll to position [22, 0]
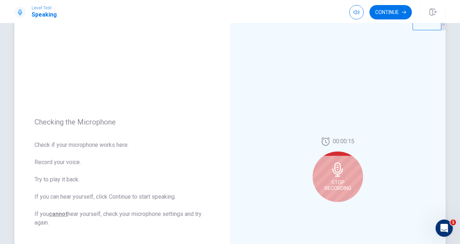
click at [335, 178] on div "Stop Recording" at bounding box center [338, 176] width 50 height 50
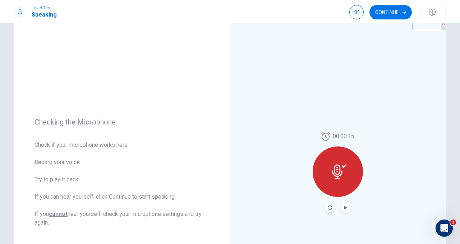
click at [331, 206] on icon "Record Again" at bounding box center [330, 207] width 4 height 4
click at [332, 171] on icon at bounding box center [337, 171] width 10 height 14
click at [358, 170] on div at bounding box center [338, 171] width 50 height 50
click at [330, 207] on icon "Record Again" at bounding box center [330, 207] width 4 height 4
click at [341, 177] on icon at bounding box center [339, 171] width 14 height 14
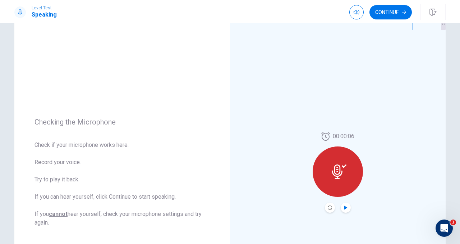
click at [346, 209] on icon "Play Audio" at bounding box center [346, 207] width 4 height 4
click at [346, 209] on icon "Pause Audio" at bounding box center [346, 207] width 4 height 4
click at [343, 180] on div at bounding box center [338, 171] width 50 height 50
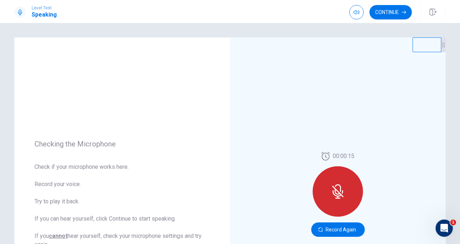
scroll to position [36, 0]
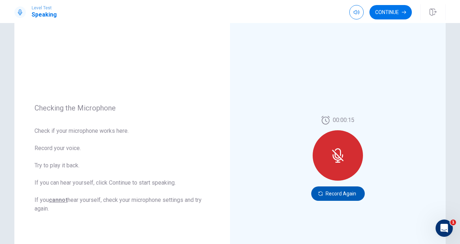
click at [322, 190] on button "Record Again" at bounding box center [338, 193] width 54 height 14
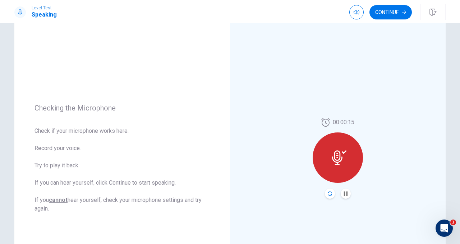
click at [330, 195] on icon "Record Again" at bounding box center [330, 193] width 4 height 4
click at [337, 157] on icon at bounding box center [337, 157] width 10 height 14
click at [346, 192] on icon "Pause Audio" at bounding box center [346, 193] width 4 height 4
click at [335, 157] on icon at bounding box center [337, 157] width 10 height 14
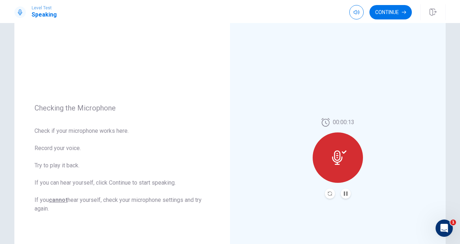
click at [335, 157] on icon at bounding box center [337, 157] width 10 height 14
click at [348, 193] on button "Pause Audio" at bounding box center [346, 193] width 10 height 10
click at [330, 193] on icon "Record Again" at bounding box center [330, 193] width 4 height 4
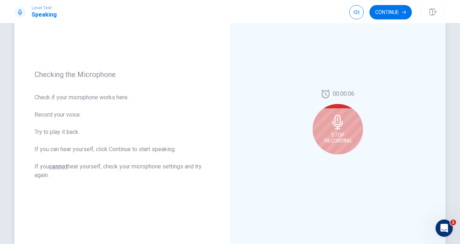
scroll to position [74, 0]
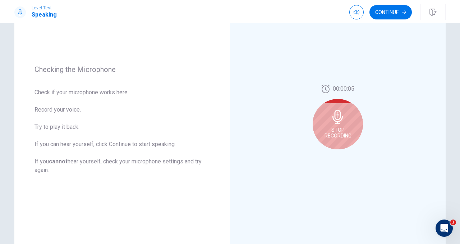
click at [330, 117] on div "Stop Recording" at bounding box center [338, 124] width 50 height 50
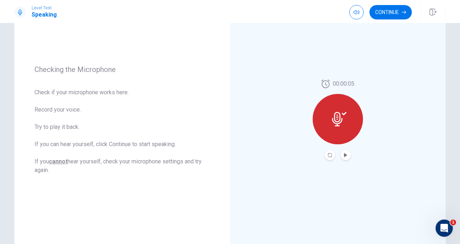
click at [339, 120] on icon at bounding box center [337, 119] width 10 height 14
click at [330, 153] on icon "Record Again" at bounding box center [330, 155] width 4 height 4
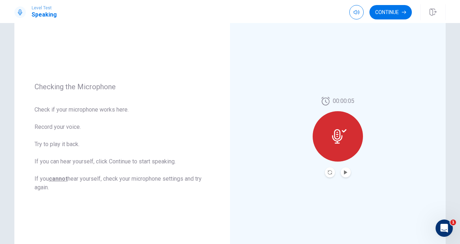
scroll to position [0, 0]
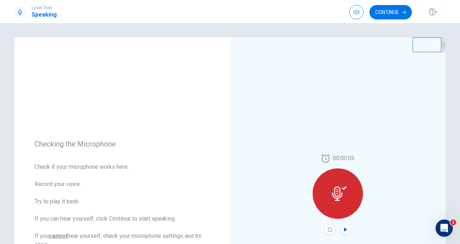
click at [344, 231] on icon "Play Audio" at bounding box center [345, 229] width 3 height 4
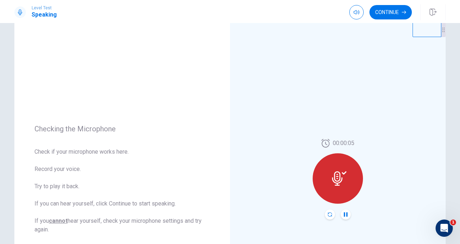
click at [331, 214] on icon "Record Again" at bounding box center [330, 214] width 4 height 4
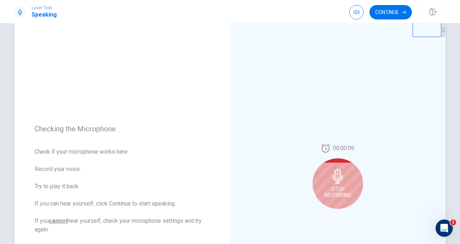
click at [344, 181] on icon at bounding box center [338, 176] width 14 height 14
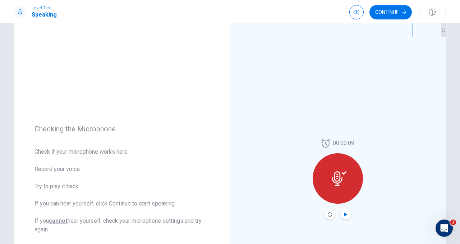
click at [344, 216] on icon "Play Audio" at bounding box center [345, 214] width 3 height 4
click at [330, 215] on icon "Record Again" at bounding box center [330, 214] width 4 height 4
click at [339, 185] on icon at bounding box center [337, 178] width 10 height 14
click at [341, 214] on button "Play Audio" at bounding box center [346, 214] width 10 height 10
click at [329, 213] on icon "Record Again" at bounding box center [330, 214] width 4 height 4
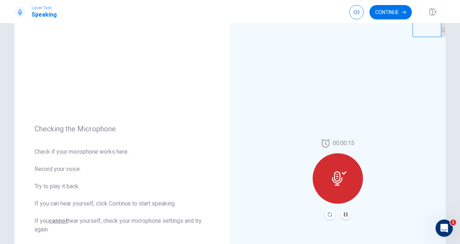
click at [330, 214] on icon "Record Again" at bounding box center [330, 214] width 4 height 4
click at [338, 172] on icon at bounding box center [337, 178] width 10 height 14
click at [346, 214] on icon "Play Audio" at bounding box center [345, 214] width 3 height 4
click at [346, 214] on icon "Pause Audio" at bounding box center [346, 214] width 4 height 4
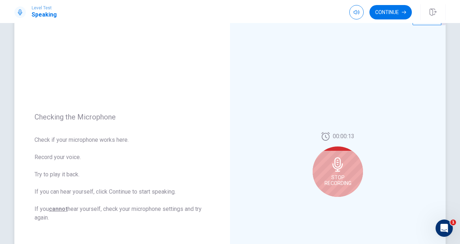
scroll to position [31, 0]
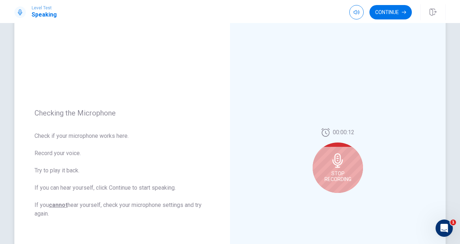
click at [344, 166] on icon at bounding box center [338, 160] width 14 height 14
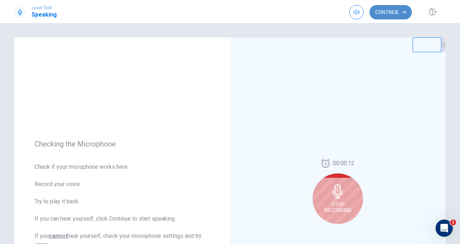
click at [397, 10] on button "Continue" at bounding box center [390, 12] width 42 height 14
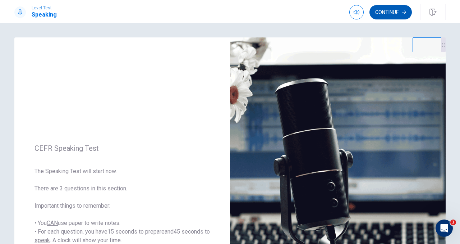
click at [387, 15] on button "Continue" at bounding box center [390, 12] width 42 height 14
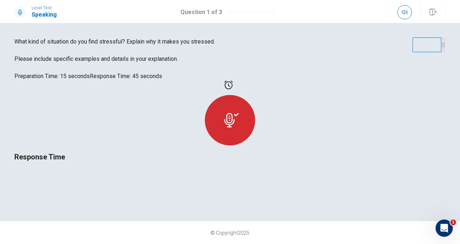
scroll to position [82, 0]
click at [235, 113] on icon at bounding box center [229, 120] width 10 height 14
click at [255, 107] on div at bounding box center [230, 120] width 50 height 50
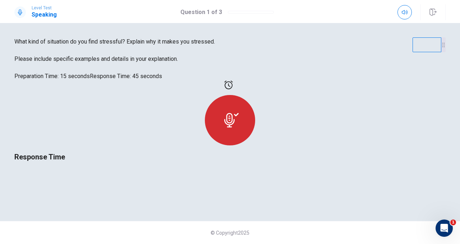
click at [255, 124] on div at bounding box center [230, 120] width 50 height 50
click at [233, 89] on icon at bounding box center [228, 84] width 9 height 9
click at [239, 127] on icon at bounding box center [231, 120] width 14 height 14
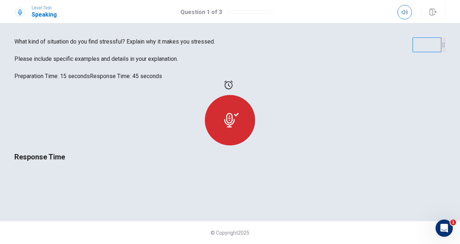
click at [332, 116] on div at bounding box center [229, 115] width 431 height 70
click at [408, 10] on button "button" at bounding box center [404, 12] width 14 height 14
click at [255, 125] on div at bounding box center [230, 120] width 50 height 50
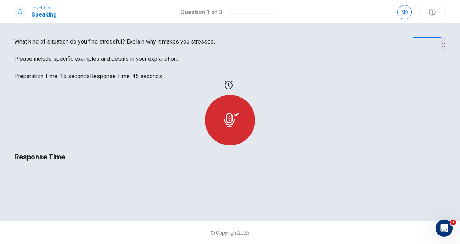
click at [255, 125] on div at bounding box center [230, 120] width 50 height 50
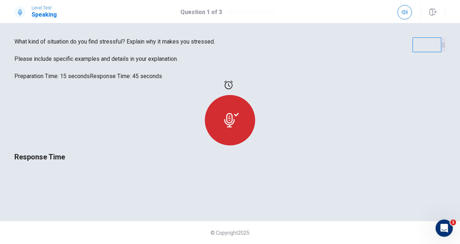
click at [445, 226] on icon "Open Intercom Messenger" at bounding box center [444, 228] width 12 height 12
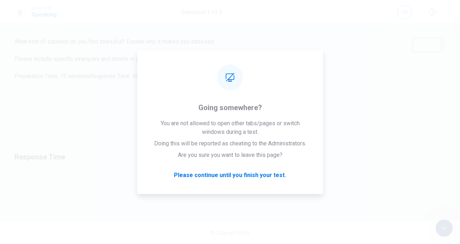
click at [271, 143] on div "Response Time" at bounding box center [229, 121] width 431 height 82
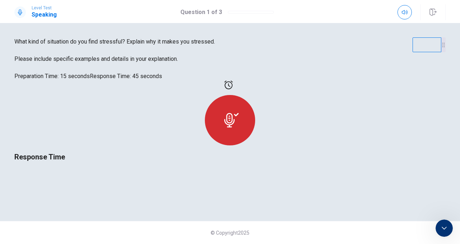
click at [260, 90] on div "Response Time" at bounding box center [229, 121] width 431 height 82
click at [442, 225] on icon "Close Intercom Messenger" at bounding box center [444, 227] width 9 height 9
click at [343, 98] on div at bounding box center [229, 115] width 431 height 70
click at [239, 127] on icon at bounding box center [231, 120] width 14 height 14
click at [445, 225] on icon "Open Intercom Messenger" at bounding box center [444, 228] width 12 height 12
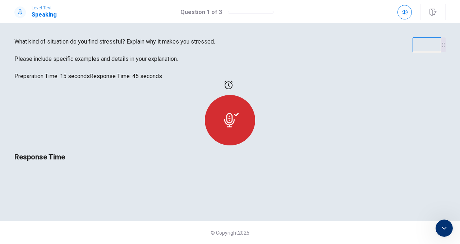
scroll to position [0, 0]
type textarea "**********"
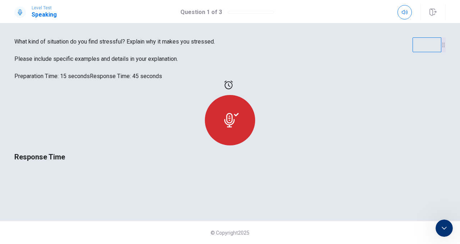
scroll to position [3732, 0]
click at [445, 222] on div "Close Intercom Messenger" at bounding box center [444, 227] width 17 height 17
click at [354, 80] on div "Response Time" at bounding box center [229, 121] width 431 height 82
click at [442, 227] on icon "Open Intercom Messenger" at bounding box center [444, 228] width 12 height 12
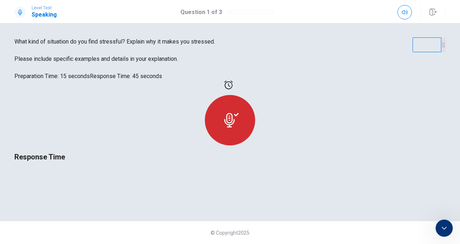
type textarea "**********"
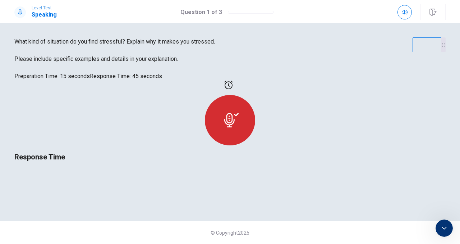
type textarea "**********"
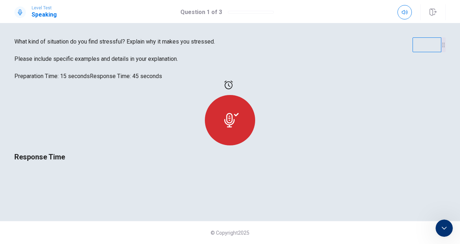
click at [444, 226] on icon "Close Intercom Messenger" at bounding box center [444, 227] width 9 height 9
click at [239, 127] on icon at bounding box center [231, 120] width 14 height 14
click at [231, 80] on div "Response Time" at bounding box center [229, 121] width 431 height 82
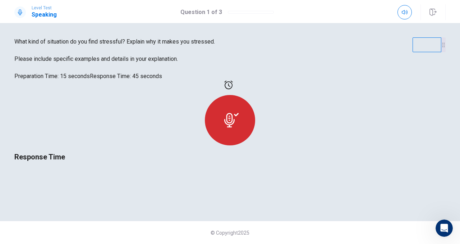
click at [445, 225] on icon "Open Intercom Messenger" at bounding box center [444, 228] width 12 height 12
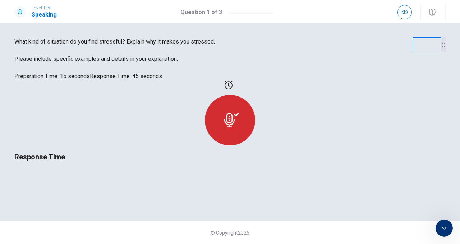
click at [267, 80] on div "Response Time" at bounding box center [229, 121] width 431 height 82
drag, startPoint x: 284, startPoint y: 103, endPoint x: 138, endPoint y: 20, distance: 168.0
click at [284, 104] on div "Response Time" at bounding box center [229, 121] width 431 height 82
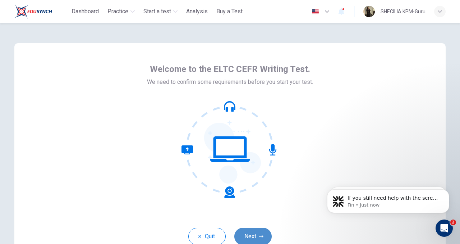
click at [253, 239] on button "Next" at bounding box center [252, 235] width 37 height 17
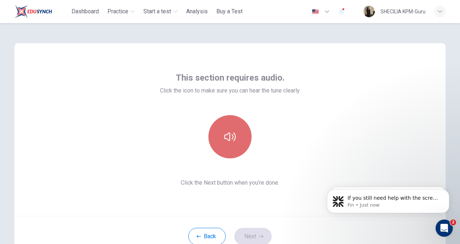
click at [232, 149] on button "button" at bounding box center [229, 136] width 43 height 43
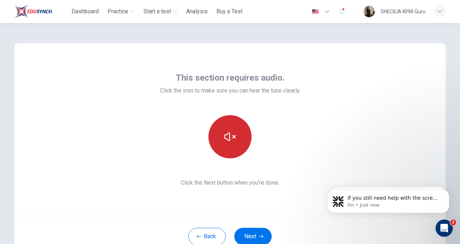
click at [232, 149] on button "button" at bounding box center [229, 136] width 43 height 43
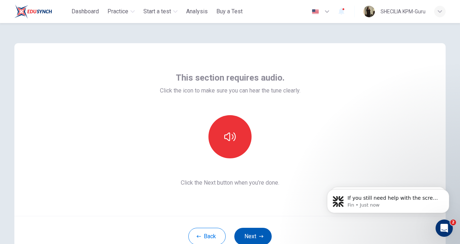
click at [259, 236] on icon "button" at bounding box center [261, 236] width 4 height 4
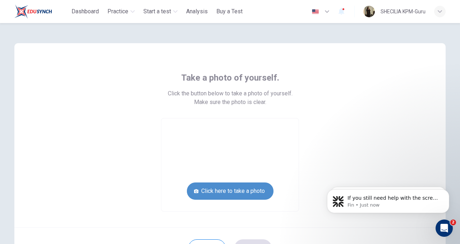
click at [215, 189] on button "Click here to take a photo" at bounding box center [230, 190] width 87 height 17
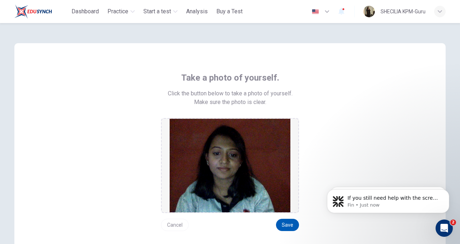
click at [291, 221] on button "Save" at bounding box center [287, 224] width 23 height 12
click at [286, 226] on button "Save" at bounding box center [287, 224] width 23 height 12
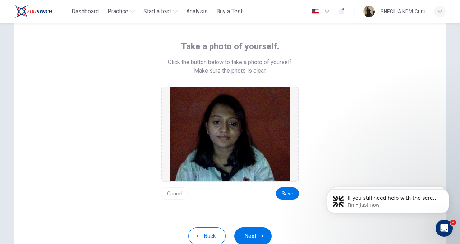
scroll to position [37, 0]
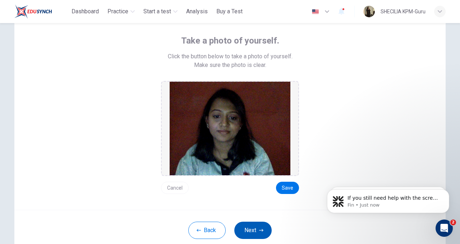
click at [254, 223] on button "Next" at bounding box center [252, 229] width 37 height 17
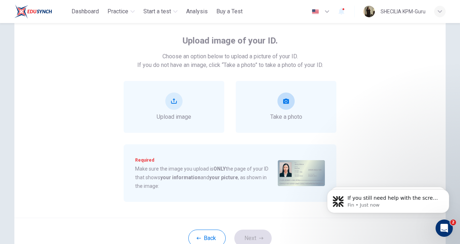
click at [280, 113] on span "Take a photo" at bounding box center [286, 116] width 32 height 9
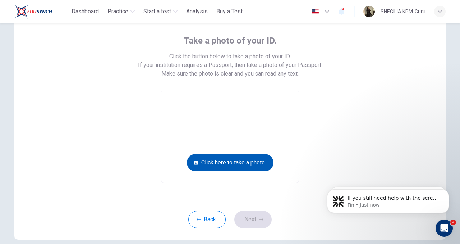
click at [239, 160] on button "Click here to take a photo" at bounding box center [230, 162] width 87 height 17
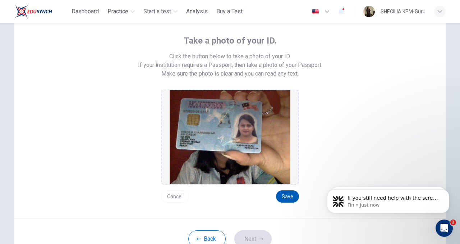
click at [283, 198] on button "Save" at bounding box center [287, 196] width 23 height 12
click at [254, 239] on button "Next" at bounding box center [252, 238] width 37 height 17
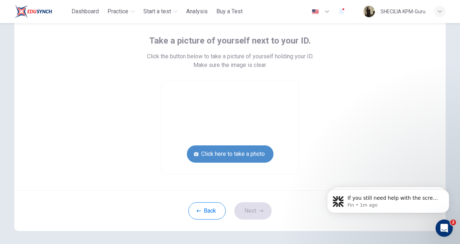
click at [241, 159] on button "Click here to take a photo" at bounding box center [230, 153] width 87 height 17
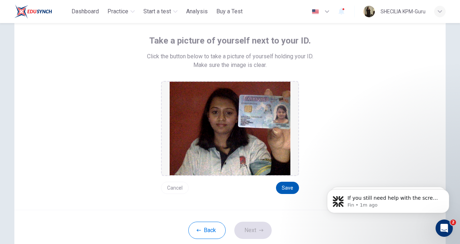
click at [287, 193] on button "Save" at bounding box center [287, 187] width 23 height 12
click at [253, 233] on button "Next" at bounding box center [252, 229] width 37 height 17
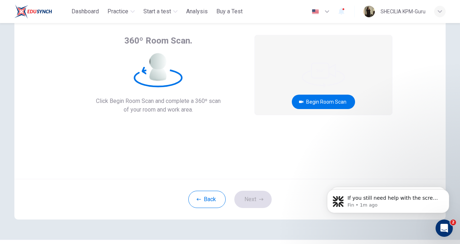
click at [328, 94] on video at bounding box center [323, 74] width 137 height 79
click at [320, 106] on button "Begin Room Scan" at bounding box center [323, 102] width 63 height 14
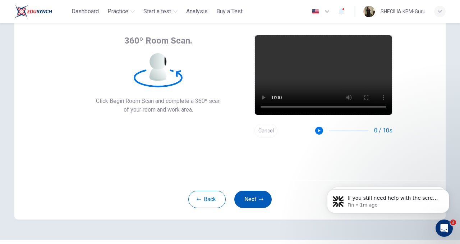
click at [254, 199] on button "Next" at bounding box center [252, 198] width 37 height 17
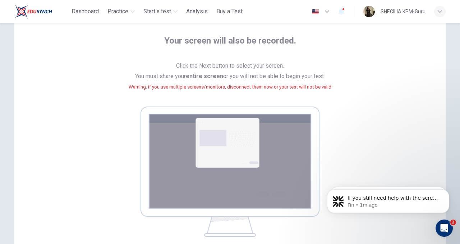
click at [218, 182] on img at bounding box center [229, 171] width 179 height 130
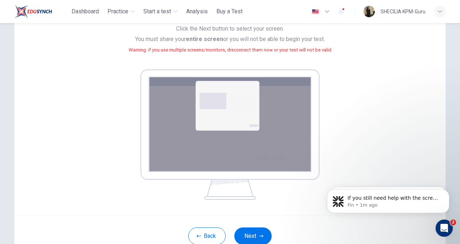
scroll to position [129, 0]
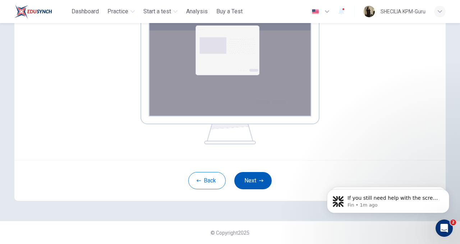
click at [258, 181] on button "Next" at bounding box center [252, 180] width 37 height 17
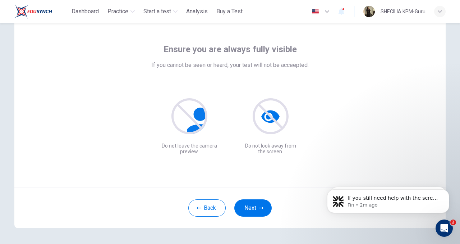
scroll to position [29, 0]
click at [254, 211] on button "Next" at bounding box center [252, 207] width 37 height 17
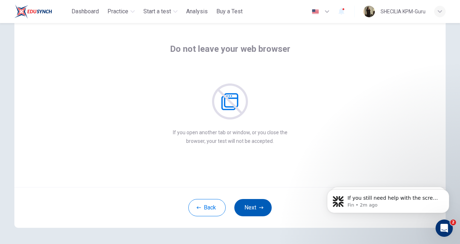
click at [254, 211] on button "Next" at bounding box center [252, 207] width 37 height 17
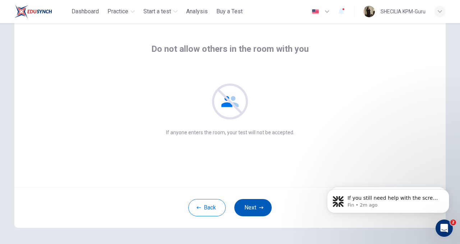
click at [254, 211] on button "Next" at bounding box center [252, 207] width 37 height 17
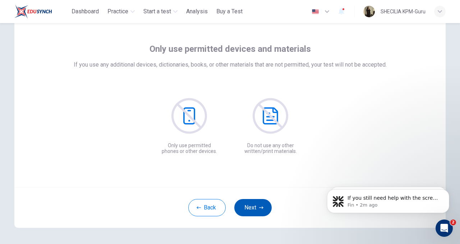
click at [254, 211] on button "Next" at bounding box center [252, 207] width 37 height 17
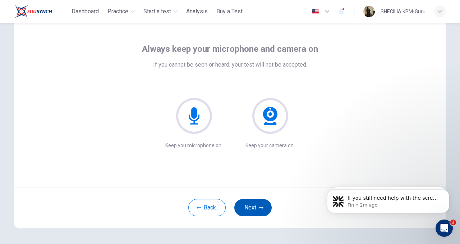
click at [254, 211] on button "Next" at bounding box center [252, 207] width 37 height 17
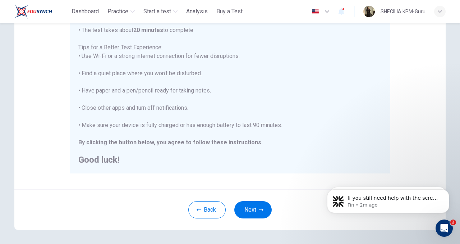
scroll to position [130, 0]
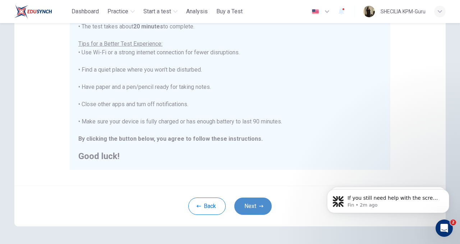
click at [263, 207] on button "Next" at bounding box center [252, 205] width 37 height 17
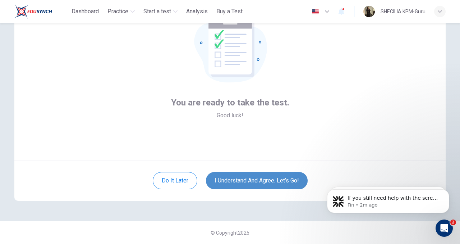
click at [253, 183] on button "I understand and agree. Let’s go!" at bounding box center [257, 180] width 102 height 17
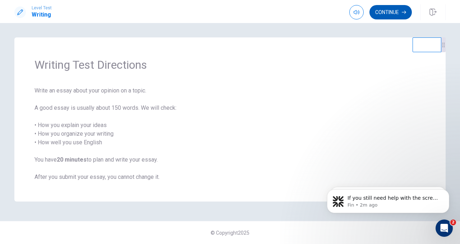
click at [393, 13] on button "Continue" at bounding box center [390, 12] width 42 height 14
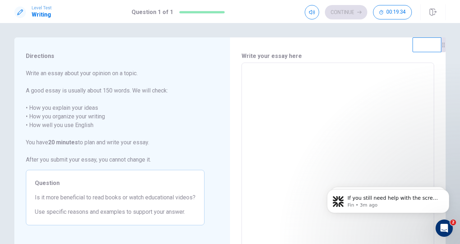
click at [298, 72] on textarea at bounding box center [337, 162] width 183 height 187
click at [175, 196] on span "Is it more beneficial to read books or watch educational videos?" at bounding box center [115, 197] width 161 height 9
click at [269, 83] on textarea at bounding box center [337, 162] width 183 height 187
type textarea "*"
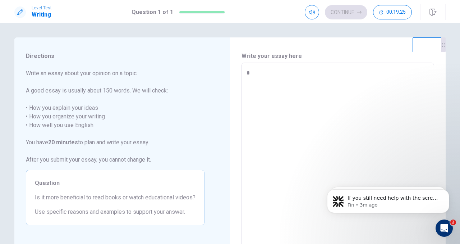
type textarea "**"
type textarea "*"
type textarea "***"
type textarea "*"
type textarea "****"
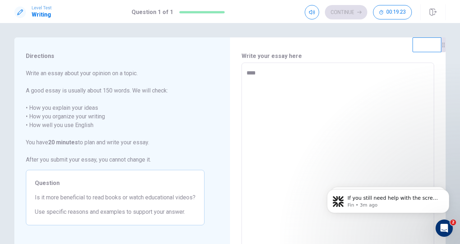
type textarea "*"
type textarea "*****"
type textarea "*"
type textarea "****"
type textarea "*"
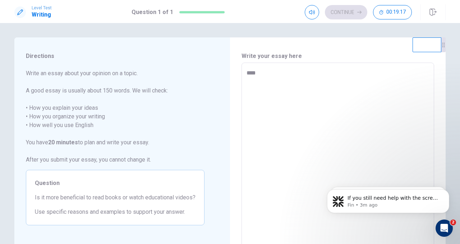
type textarea "***"
type textarea "*"
type textarea "**"
type textarea "*"
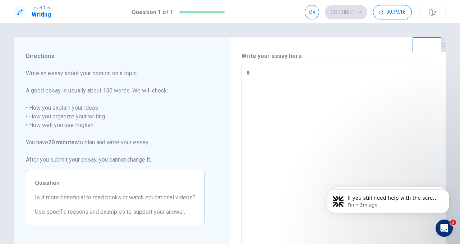
type textarea "*"
type textarea "**"
type textarea "*"
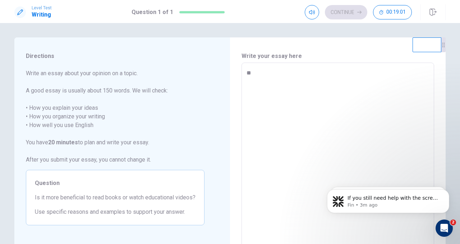
type textarea "***"
type textarea "*"
type textarea "****"
type textarea "*"
type textarea "*****"
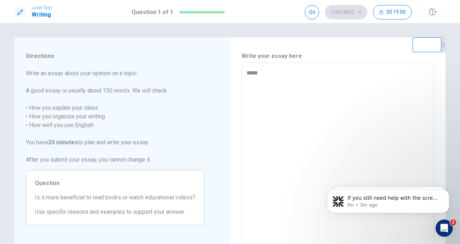
type textarea "*"
type textarea "******"
type textarea "*"
type textarea "******"
type textarea "*"
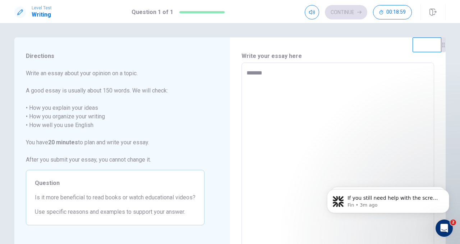
type textarea "******"
type textarea "*"
type textarea "*****"
type textarea "*"
type textarea "****"
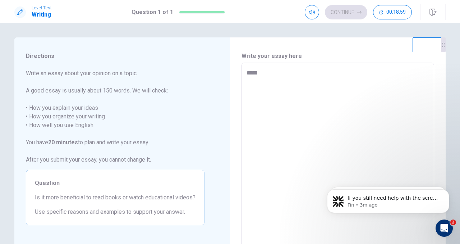
type textarea "*"
type textarea "***"
type textarea "*"
type textarea "**"
type textarea "*"
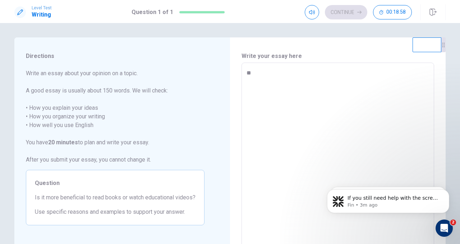
type textarea "*"
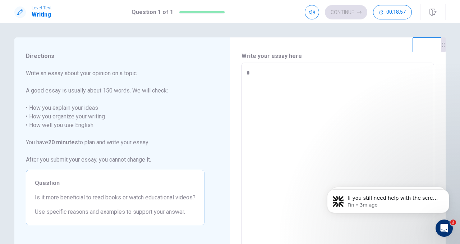
type textarea "**"
type textarea "*"
type textarea "***"
type textarea "*"
type textarea "****"
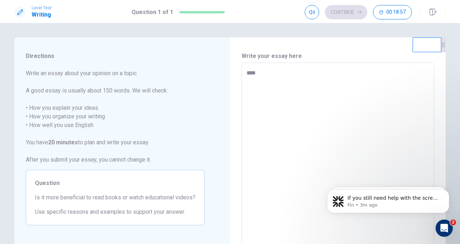
type textarea "*"
type textarea "***"
type textarea "*"
type textarea "**"
type textarea "*"
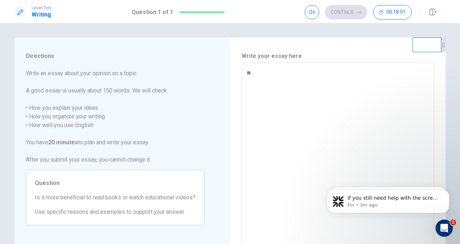
type textarea "*"
type textarea "**"
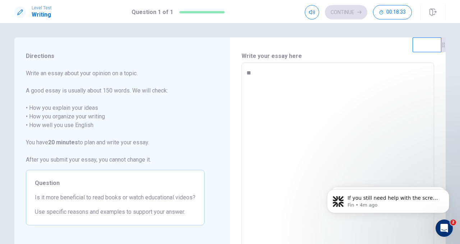
type textarea "*"
type textarea "***"
type textarea "*"
type textarea "****"
type textarea "*"
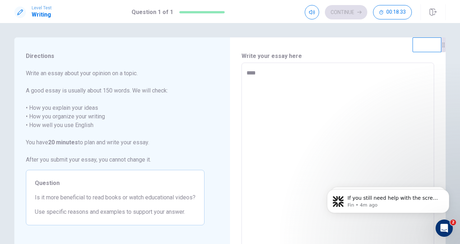
type textarea "*****"
type textarea "*"
type textarea "*****"
type textarea "*"
type textarea "*******"
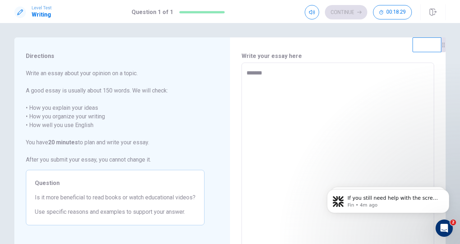
type textarea "*"
type textarea "********"
type textarea "*"
type textarea "*********"
type textarea "*"
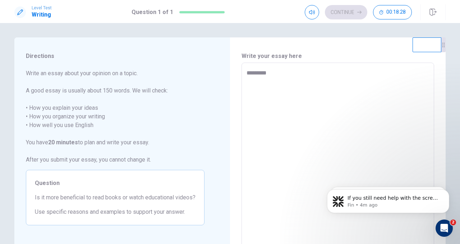
type textarea "**********"
type textarea "*"
type textarea "**********"
type textarea "*"
type textarea "**********"
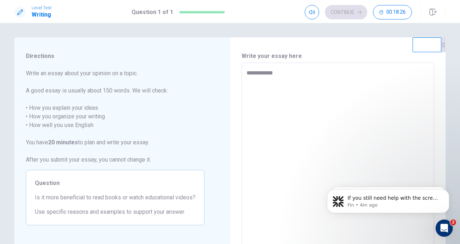
type textarea "*"
type textarea "**********"
type textarea "*"
type textarea "**********"
type textarea "*"
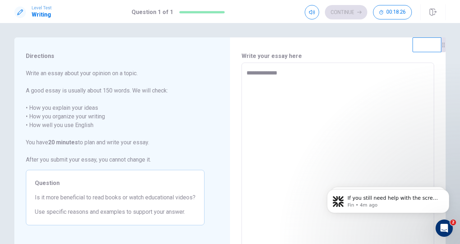
type textarea "**********"
type textarea "*"
type textarea "**********"
type textarea "*"
type textarea "**********"
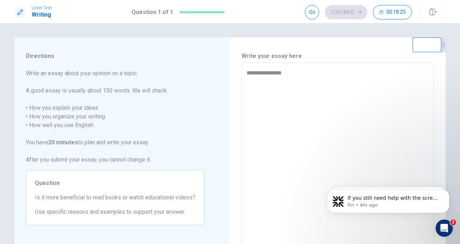
type textarea "*"
type textarea "**********"
type textarea "*"
type textarea "**********"
type textarea "*"
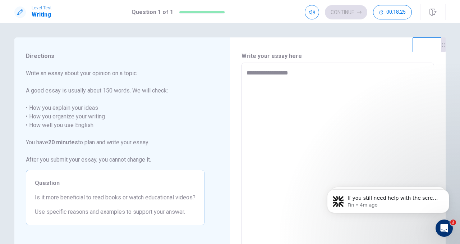
type textarea "**********"
type textarea "*"
type textarea "**********"
type textarea "*"
type textarea "**********"
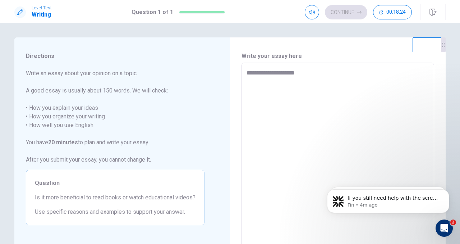
type textarea "*"
type textarea "**********"
type textarea "*"
type textarea "**********"
type textarea "*"
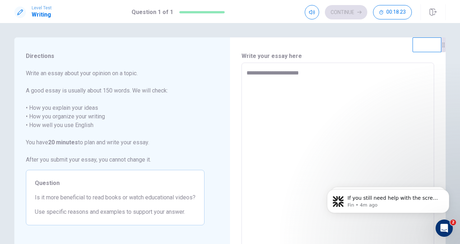
type textarea "**********"
type textarea "*"
type textarea "**********"
type textarea "*"
type textarea "**********"
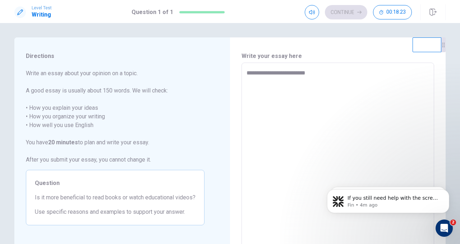
type textarea "*"
type textarea "**********"
type textarea "*"
type textarea "**********"
type textarea "*"
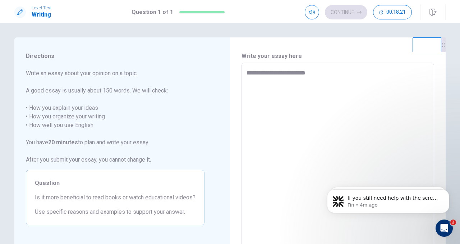
type textarea "**********"
type textarea "*"
type textarea "**********"
type textarea "*"
type textarea "**********"
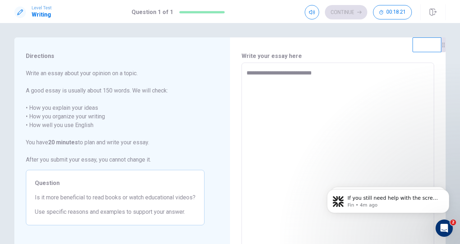
type textarea "*"
type textarea "**********"
type textarea "*"
type textarea "**********"
type textarea "*"
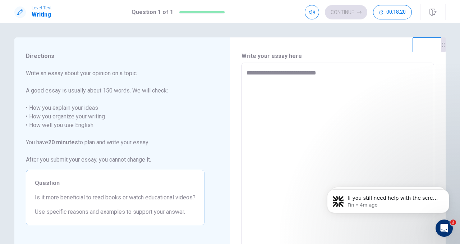
type textarea "**********"
type textarea "*"
type textarea "**********"
type textarea "*"
type textarea "**********"
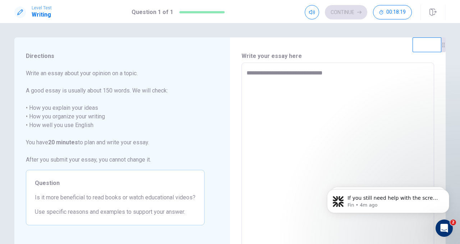
type textarea "*"
type textarea "**********"
type textarea "*"
type textarea "**********"
type textarea "*"
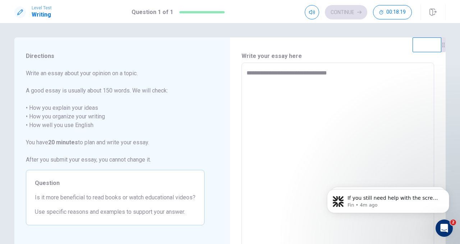
type textarea "**********"
type textarea "*"
type textarea "**********"
type textarea "*"
type textarea "**********"
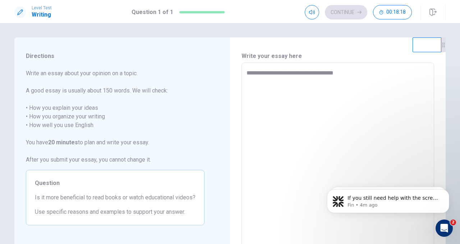
type textarea "*"
type textarea "**********"
type textarea "*"
type textarea "**********"
type textarea "*"
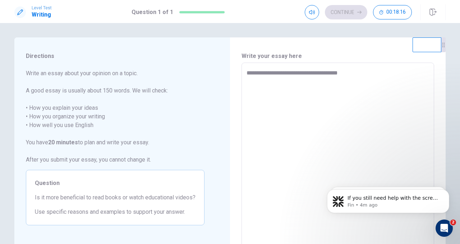
type textarea "**********"
type textarea "*"
type textarea "**********"
type textarea "*"
type textarea "**********"
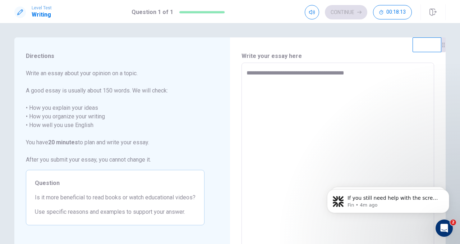
type textarea "*"
type textarea "**********"
type textarea "*"
type textarea "**********"
type textarea "*"
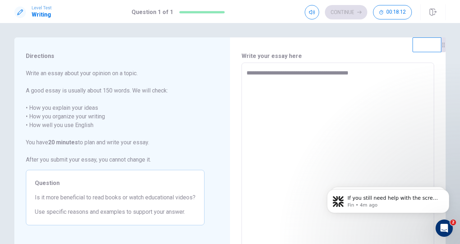
type textarea "**********"
type textarea "*"
type textarea "**********"
type textarea "*"
type textarea "**********"
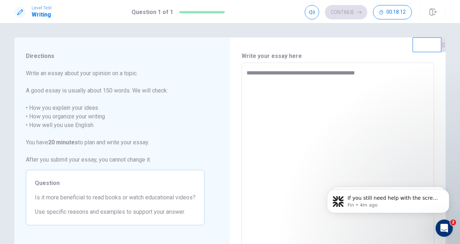
type textarea "*"
type textarea "**********"
type textarea "*"
type textarea "**********"
type textarea "*"
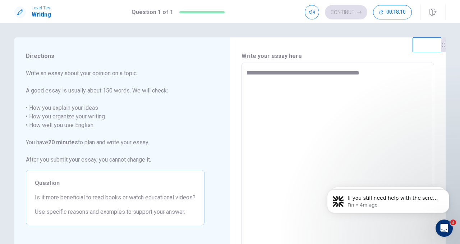
type textarea "**********"
type textarea "*"
type textarea "**********"
type textarea "*"
type textarea "**********"
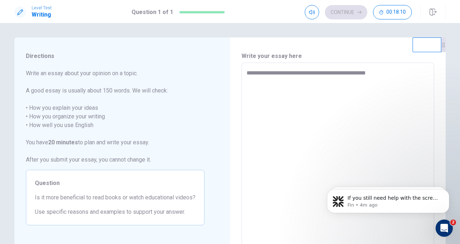
type textarea "*"
type textarea "**********"
type textarea "*"
type textarea "**********"
type textarea "*"
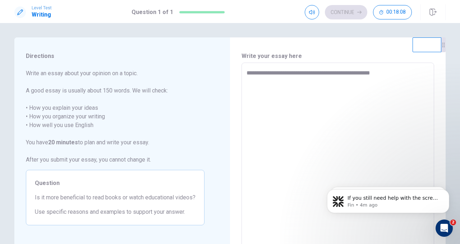
type textarea "**********"
type textarea "*"
type textarea "**********"
type textarea "*"
type textarea "**********"
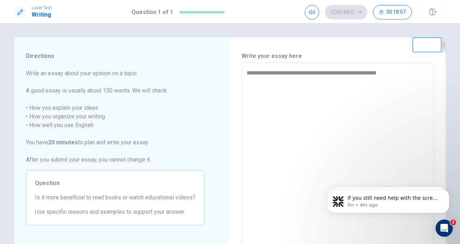
type textarea "*"
type textarea "**********"
type textarea "*"
type textarea "**********"
type textarea "*"
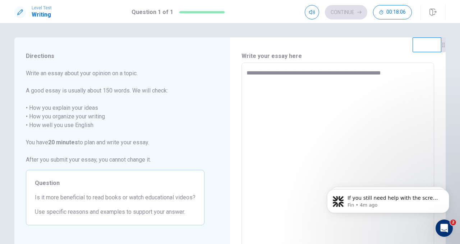
type textarea "**********"
type textarea "*"
type textarea "**********"
type textarea "*"
type textarea "**********"
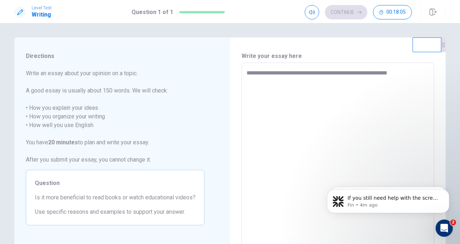
type textarea "*"
type textarea "**********"
type textarea "*"
type textarea "**********"
type textarea "*"
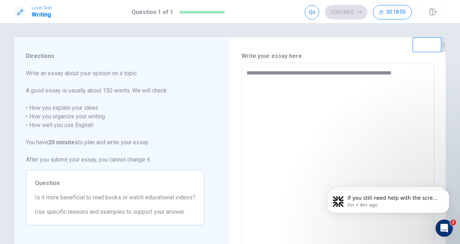
type textarea "**********"
type textarea "*"
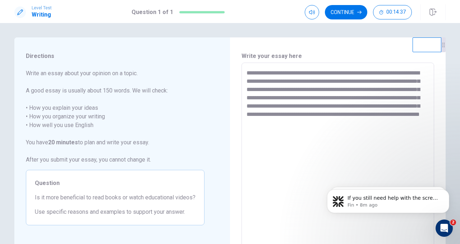
click at [418, 107] on textarea "**********" at bounding box center [337, 162] width 183 height 187
click at [290, 137] on textarea "**********" at bounding box center [337, 162] width 183 height 187
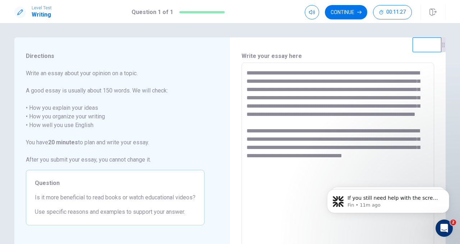
click at [414, 171] on textarea "**********" at bounding box center [337, 162] width 183 height 187
click at [425, 173] on textarea "**********" at bounding box center [337, 162] width 183 height 187
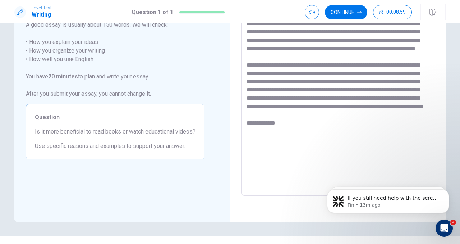
scroll to position [68, 0]
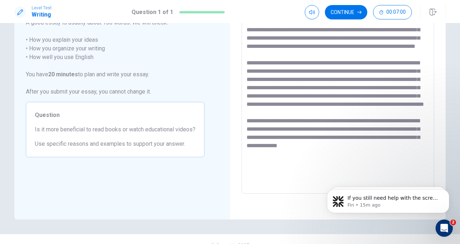
click at [368, 147] on textarea at bounding box center [337, 94] width 183 height 187
click at [264, 172] on textarea at bounding box center [337, 94] width 183 height 187
click at [266, 171] on textarea at bounding box center [337, 94] width 183 height 187
click at [306, 169] on textarea at bounding box center [337, 94] width 183 height 187
click at [377, 171] on textarea at bounding box center [337, 94] width 183 height 187
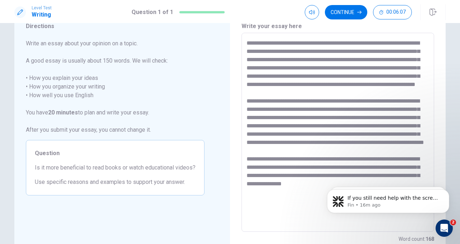
scroll to position [43, 0]
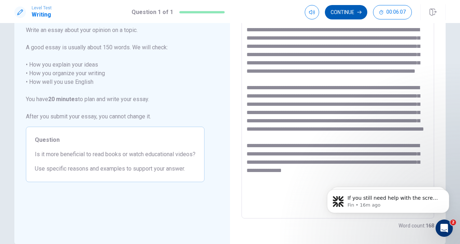
click at [352, 18] on button "Continue" at bounding box center [346, 12] width 42 height 14
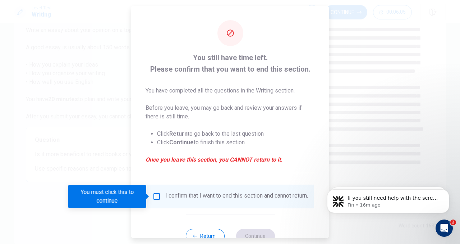
click at [330, 97] on div at bounding box center [230, 122] width 460 height 244
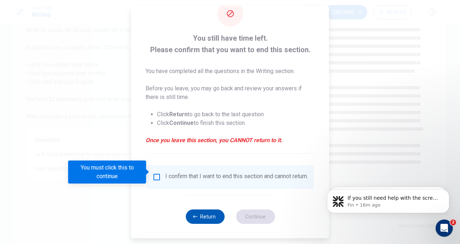
click at [209, 213] on button "Return" at bounding box center [204, 216] width 39 height 14
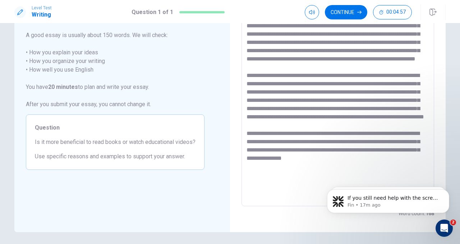
scroll to position [36, 0]
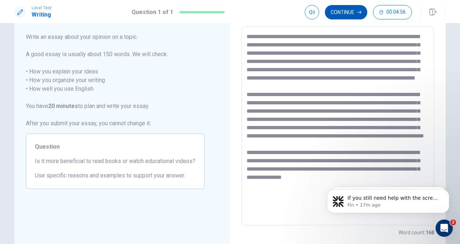
click at [344, 18] on button "Continue" at bounding box center [346, 12] width 42 height 14
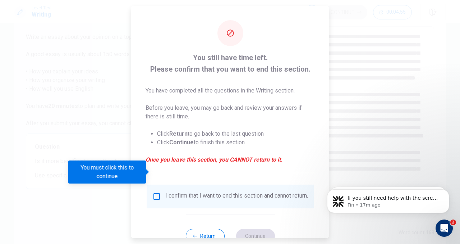
scroll to position [24, 0]
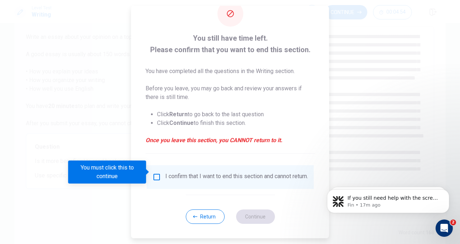
click at [150, 173] on span at bounding box center [148, 172] width 4 height 6
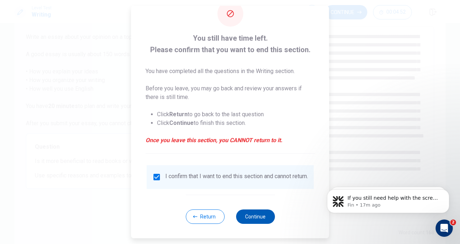
click at [258, 213] on button "Continue" at bounding box center [255, 216] width 39 height 14
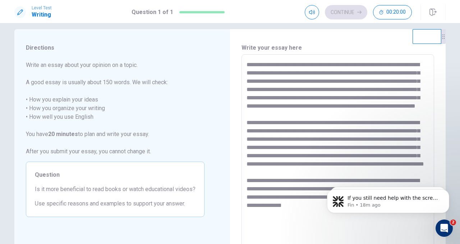
scroll to position [11, 0]
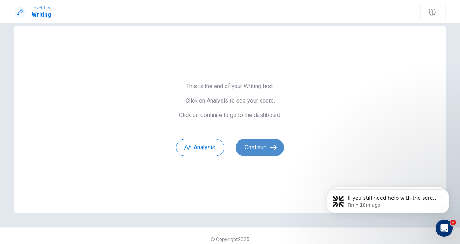
click at [264, 148] on button "Continue" at bounding box center [260, 147] width 48 height 17
